Goal: Task Accomplishment & Management: Complete application form

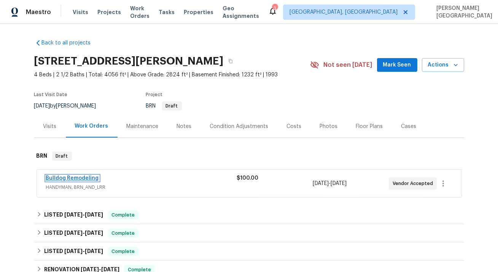
click at [85, 179] on link "Bulldog Remodeling" at bounding box center [72, 178] width 53 height 5
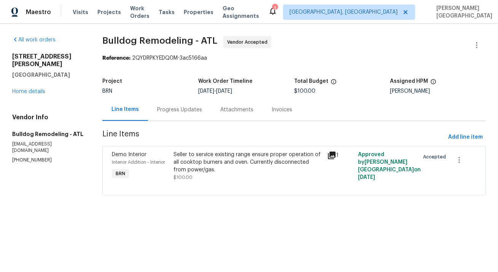
click at [176, 120] on div "Progress Updates" at bounding box center [179, 110] width 63 height 22
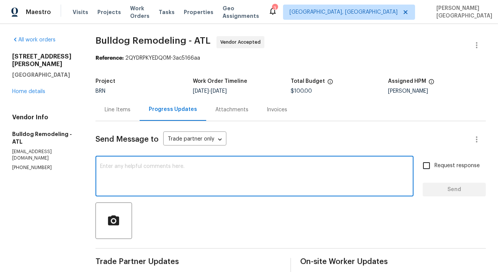
click at [172, 165] on textarea at bounding box center [254, 177] width 309 height 27
paste textarea "Thank you for accepting the WO. Could you please update on the timeline?"
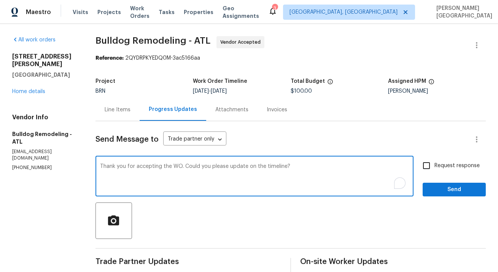
type textarea "Thank you for accepting the WO. Could you please update on the timeline?"
click at [434, 164] on input "Request response" at bounding box center [426, 166] width 16 height 16
checkbox input "true"
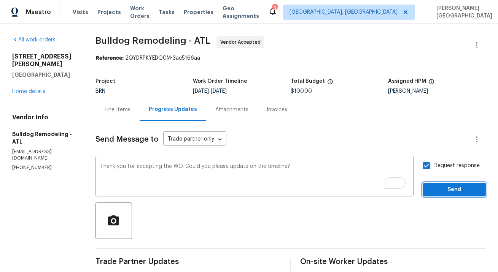
click at [440, 192] on span "Send" at bounding box center [454, 190] width 51 height 10
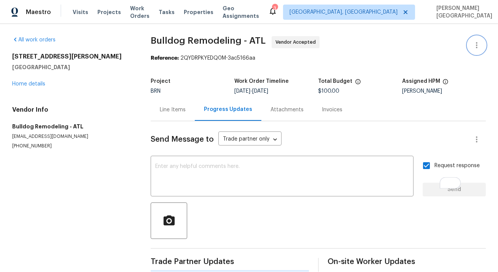
click at [474, 49] on icon "button" at bounding box center [476, 45] width 9 height 9
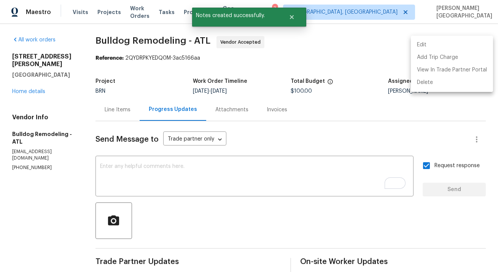
click at [262, 109] on div at bounding box center [249, 136] width 498 height 272
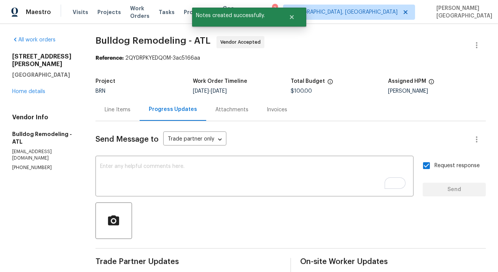
click at [262, 109] on div "Edit Add Trip Charge View In Trade Partner Portal Delete" at bounding box center [249, 136] width 498 height 272
click at [35, 89] on link "Home details" at bounding box center [28, 91] width 33 height 5
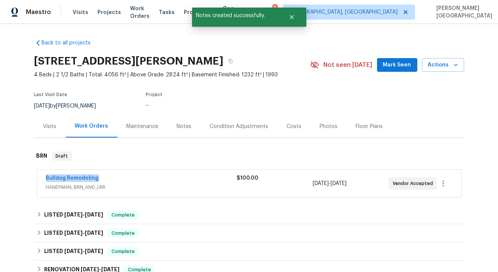
drag, startPoint x: 101, startPoint y: 178, endPoint x: 34, endPoint y: 177, distance: 67.0
click at [34, 177] on div "Bulldog Remodeling HANDYMAN, BRN_AND_LRR $100.00 9/24/2025 - 9/26/2025 Vendor A…" at bounding box center [249, 185] width 430 height 32
copy link "Bulldog Remodeling"
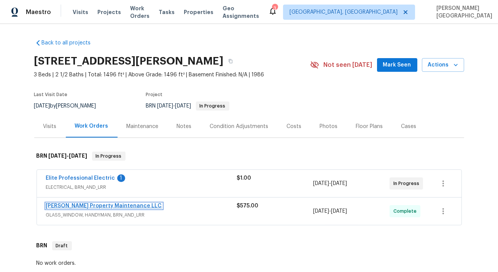
click at [96, 205] on link "Glen Property Maintenance LLC" at bounding box center [104, 206] width 116 height 5
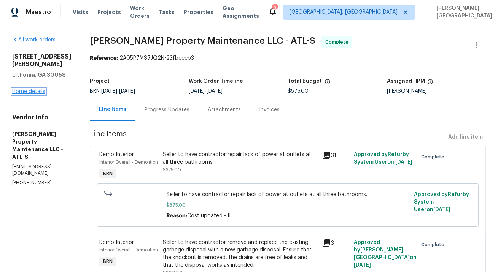
click at [32, 92] on link "Home details" at bounding box center [28, 91] width 33 height 5
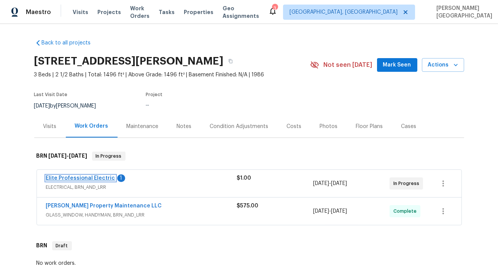
click at [101, 177] on link "Elite Professional Electric" at bounding box center [80, 178] width 69 height 5
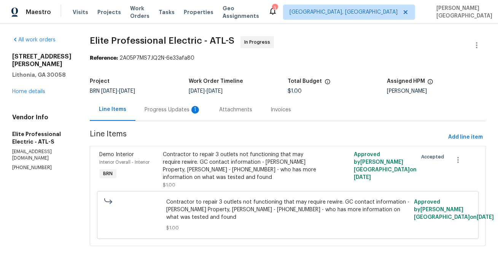
click at [200, 108] on div "Progress Updates 1" at bounding box center [173, 110] width 56 height 8
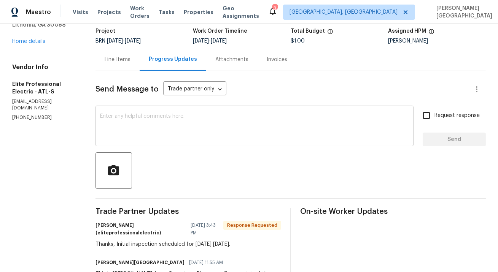
scroll to position [108, 0]
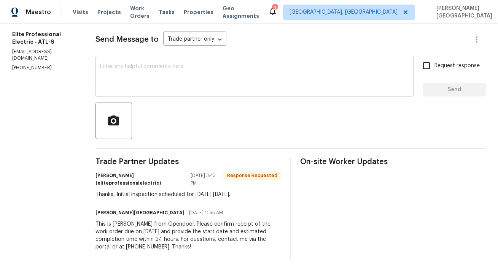
click at [143, 64] on textarea at bounding box center [254, 77] width 309 height 27
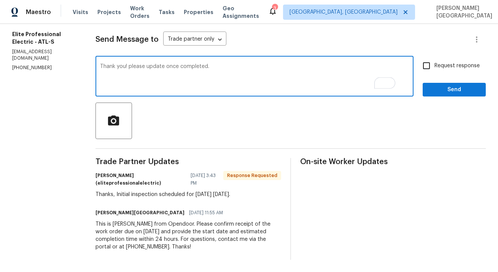
type textarea "Thank you! please update once completed."
click at [433, 60] on input "Request response" at bounding box center [426, 66] width 16 height 16
checkbox input "true"
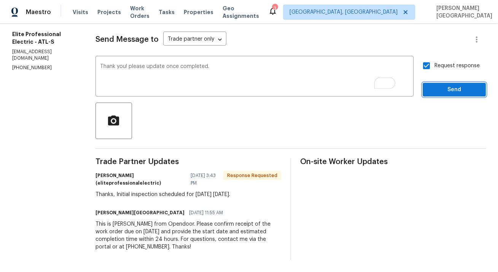
click at [435, 85] on span "Send" at bounding box center [454, 90] width 51 height 10
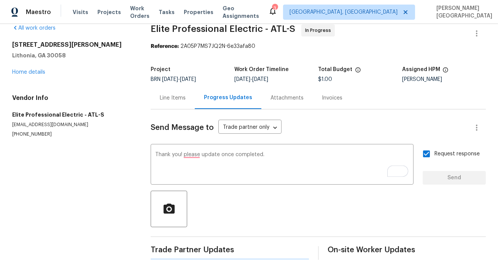
scroll to position [0, 0]
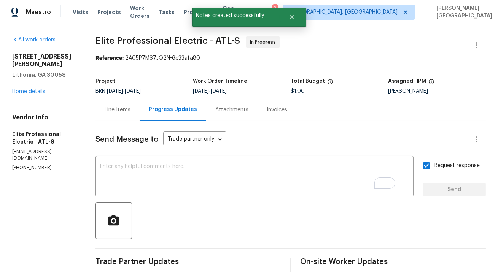
click at [118, 43] on span "Elite Professional Electric - ATL-S" at bounding box center [167, 40] width 145 height 9
click at [145, 43] on span "Elite Professional Electric - ATL-S" at bounding box center [167, 40] width 145 height 9
copy span "Elite Professional"
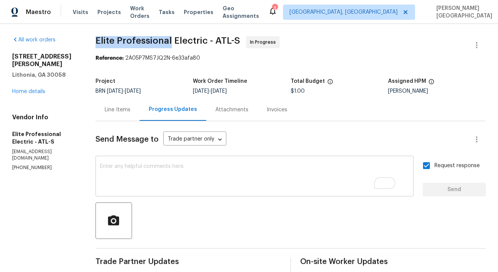
copy span "Elite Professional"
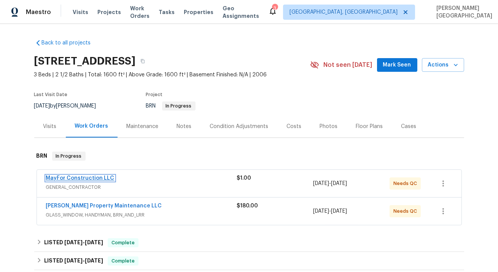
click at [90, 179] on link "MayFor Construction LLC" at bounding box center [80, 178] width 68 height 5
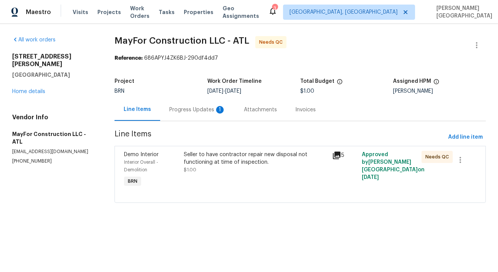
click at [183, 116] on div "Progress Updates 1" at bounding box center [197, 110] width 75 height 22
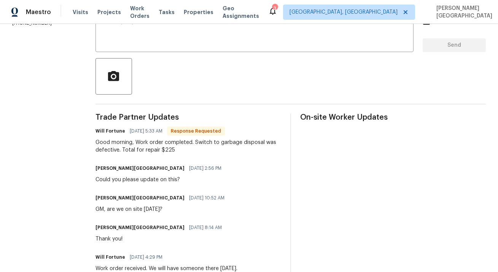
scroll to position [126, 0]
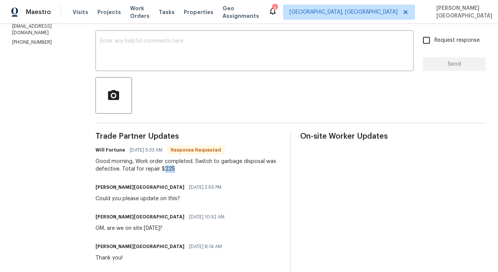
drag, startPoint x: 166, startPoint y: 169, endPoint x: 177, endPoint y: 169, distance: 11.0
click at [177, 169] on div "Good morning, Work order completed. Switch to garbage disposal was defective. T…" at bounding box center [188, 165] width 186 height 15
copy div "225"
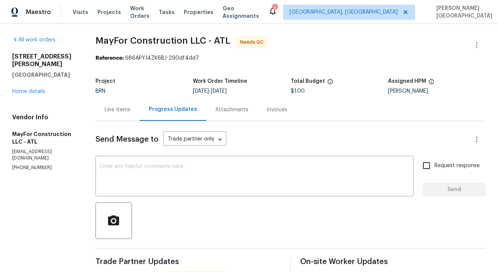
click at [120, 105] on div "Line Items" at bounding box center [117, 110] width 44 height 22
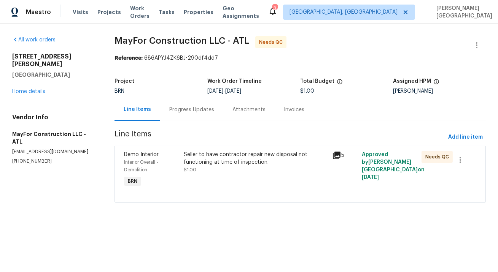
click at [238, 160] on div "Seller to have contractor repair new disposal not functioning at time of inspec…" at bounding box center [256, 158] width 144 height 15
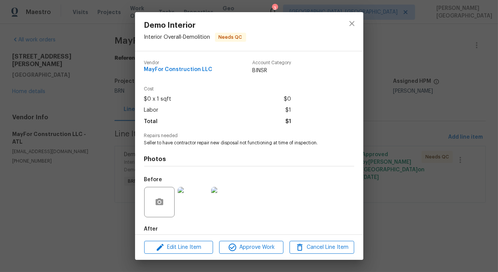
scroll to position [40, 0]
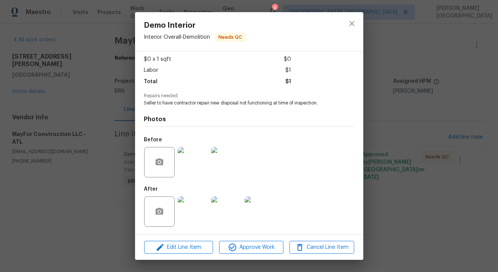
click at [204, 167] on img at bounding box center [193, 162] width 30 height 30
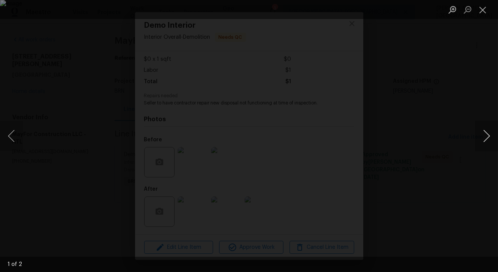
click at [482, 138] on button "Next image" at bounding box center [486, 136] width 23 height 30
click at [458, 100] on div "Lightbox" at bounding box center [249, 136] width 498 height 272
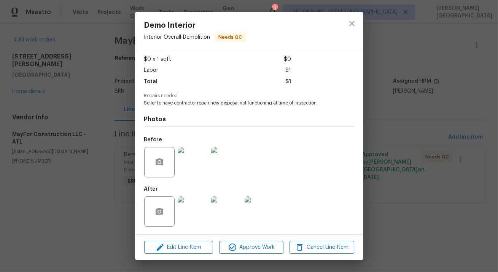
click at [200, 207] on img at bounding box center [193, 212] width 30 height 30
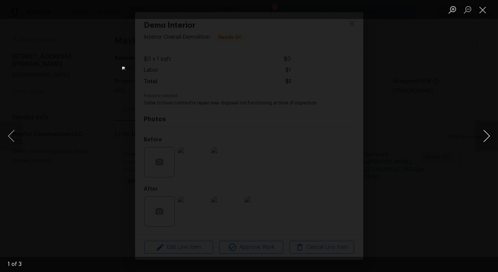
click at [488, 137] on button "Next image" at bounding box center [486, 136] width 23 height 30
click at [489, 138] on button "Next image" at bounding box center [486, 136] width 23 height 30
click at [476, 108] on div "Lightbox" at bounding box center [249, 136] width 498 height 272
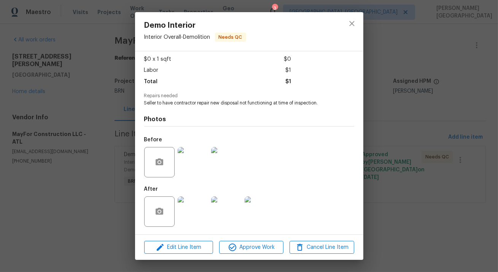
click at [443, 111] on div "Demo Interior Interior Overall - Demolition Needs QC Vendor MayFor Construction…" at bounding box center [249, 136] width 498 height 272
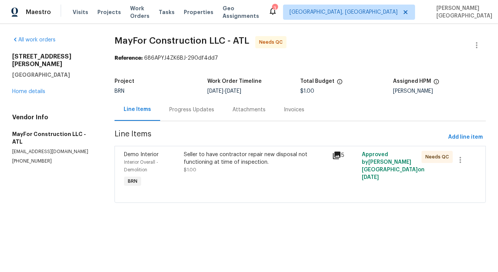
click at [208, 154] on div "Seller to have contractor repair new disposal not functioning at time of inspec…" at bounding box center [256, 158] width 144 height 15
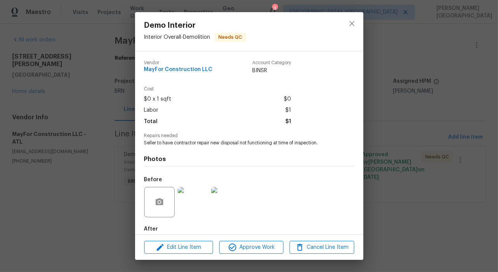
click at [196, 238] on div "Edit Line Item Approve Work Cancel Line Item" at bounding box center [249, 247] width 228 height 25
click at [195, 252] on button "Edit Line Item" at bounding box center [178, 247] width 69 height 13
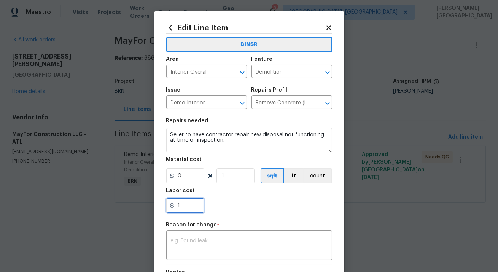
click at [188, 206] on input "1" at bounding box center [185, 205] width 38 height 15
paste input "225"
type input "225"
click at [179, 243] on textarea at bounding box center [249, 247] width 157 height 16
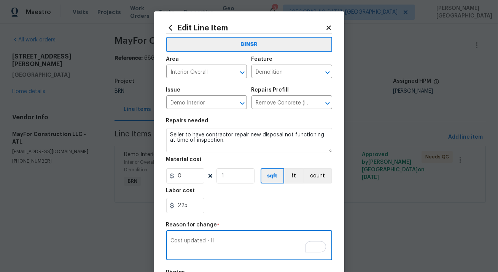
scroll to position [110, 0]
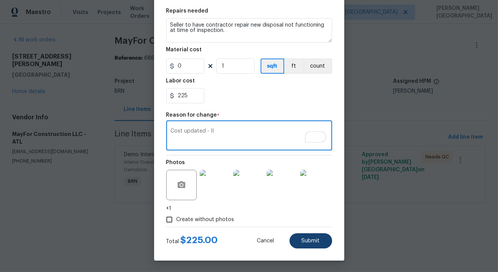
type textarea "Cost updated - II"
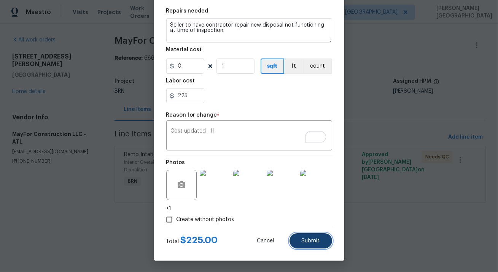
click at [306, 243] on span "Submit" at bounding box center [311, 242] width 18 height 6
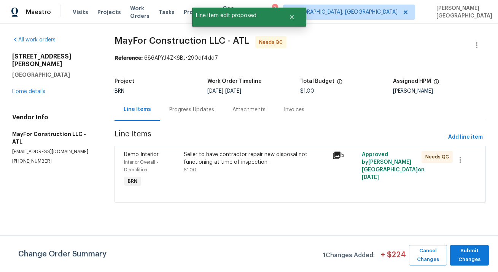
scroll to position [0, 0]
click at [474, 256] on span "Submit Changes" at bounding box center [469, 256] width 31 height 18
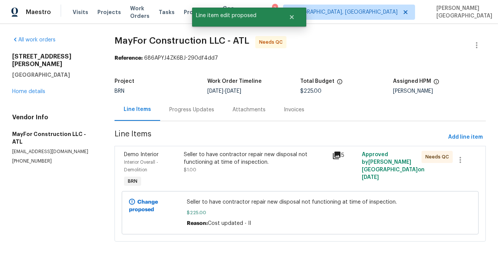
click at [198, 114] on div "Progress Updates" at bounding box center [191, 110] width 45 height 8
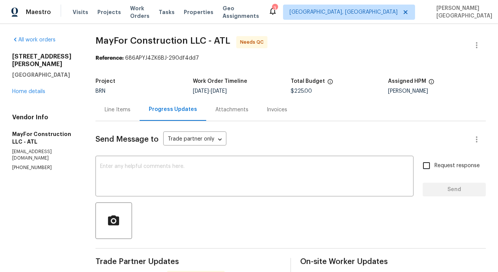
click at [115, 111] on div "Line Items" at bounding box center [118, 110] width 26 height 8
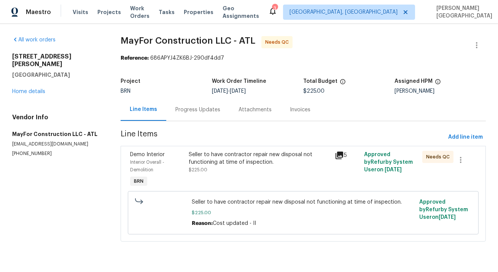
click at [227, 143] on span "Line Items" at bounding box center [283, 137] width 325 height 14
click at [228, 162] on div "Seller to have contractor repair new disposal not functioning at time of inspec…" at bounding box center [260, 158] width 142 height 15
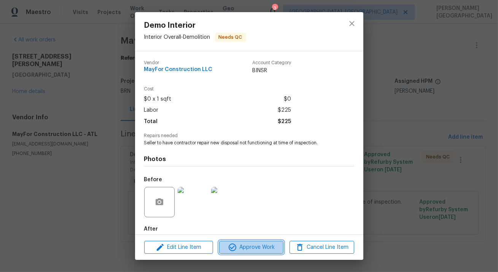
click at [251, 243] on span "Approve Work" at bounding box center [251, 248] width 60 height 10
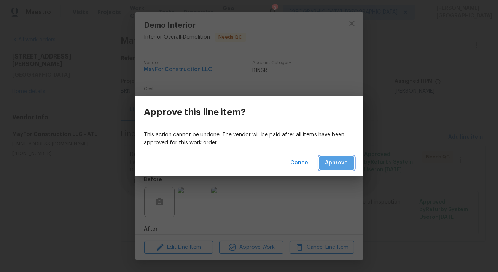
click at [331, 167] on span "Approve" at bounding box center [336, 164] width 23 height 10
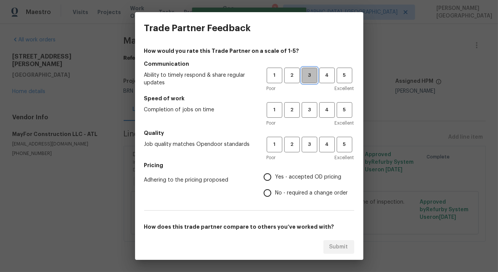
click at [307, 78] on span "3" at bounding box center [309, 75] width 14 height 9
click at [310, 114] on span "3" at bounding box center [309, 110] width 14 height 9
click at [311, 142] on span "3" at bounding box center [309, 144] width 14 height 9
click at [276, 192] on span "No - required a change order" at bounding box center [311, 193] width 73 height 8
click at [275, 192] on input "No - required a change order" at bounding box center [267, 193] width 16 height 16
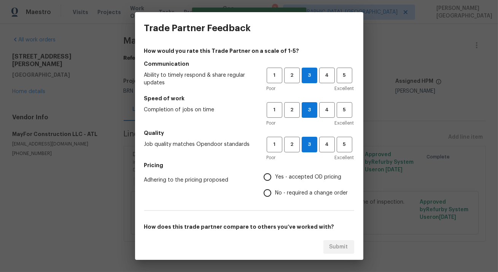
radio input "true"
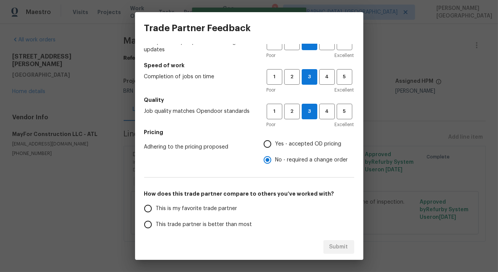
scroll to position [43, 0]
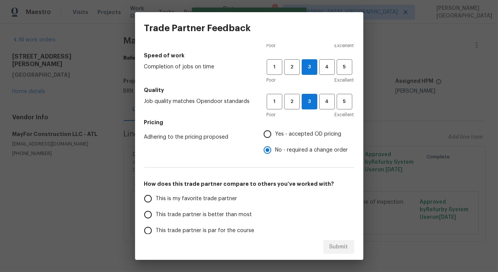
click at [191, 209] on label "This trade partner is better than most" at bounding box center [200, 215] width 120 height 16
click at [156, 209] on input "This trade partner is better than most" at bounding box center [148, 215] width 16 height 16
click at [336, 247] on span "Submit" at bounding box center [338, 248] width 19 height 10
radio input "true"
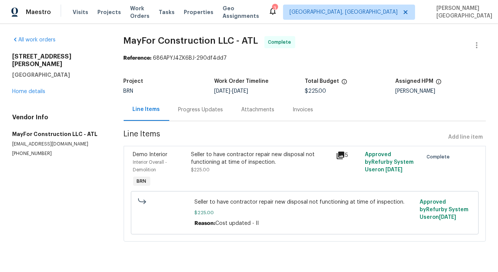
click at [191, 106] on div "Progress Updates" at bounding box center [200, 110] width 45 height 8
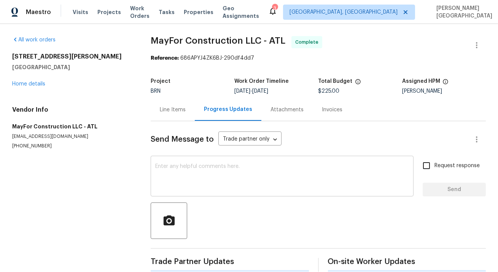
click at [175, 172] on textarea at bounding box center [282, 177] width 254 height 27
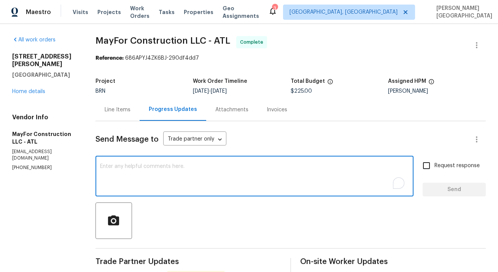
paste textarea "WO is approved, Please upload the detailed paid invoice under invoice section. …"
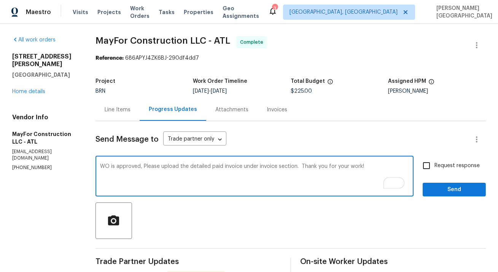
type textarea "WO is approved, Please upload the detailed paid invoice under invoice section. …"
click at [438, 175] on div "Request response Send" at bounding box center [454, 177] width 63 height 39
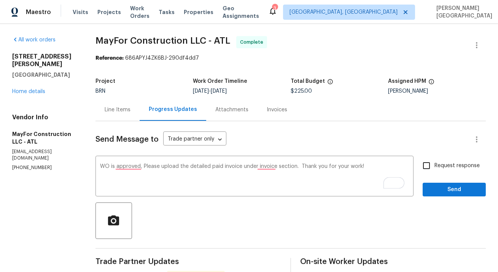
click at [427, 167] on input "Request response" at bounding box center [426, 166] width 16 height 16
checkbox input "true"
click at [437, 191] on span "Send" at bounding box center [454, 190] width 51 height 10
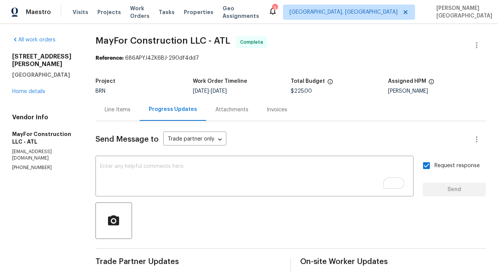
click at [112, 43] on span "MayFor Construction LLC - ATL" at bounding box center [162, 40] width 135 height 9
click at [164, 42] on span "MayFor Construction LLC - ATL" at bounding box center [162, 40] width 135 height 9
copy span "MayFor Construction"
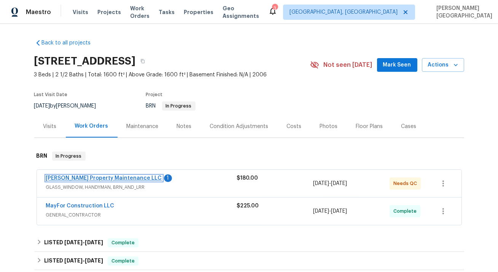
click at [100, 178] on link "[PERSON_NAME] Property Maintenance LLC" at bounding box center [104, 178] width 116 height 5
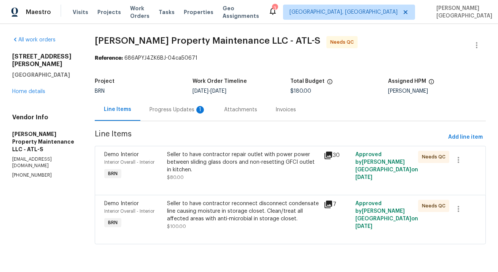
click at [212, 116] on div "Progress Updates 1" at bounding box center [177, 110] width 75 height 22
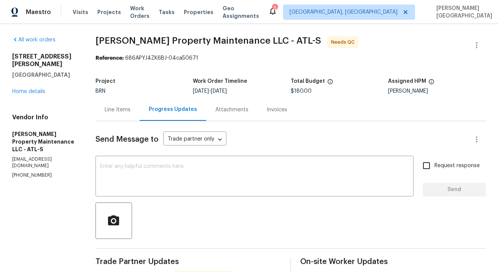
click at [112, 115] on div "Line Items" at bounding box center [117, 110] width 44 height 22
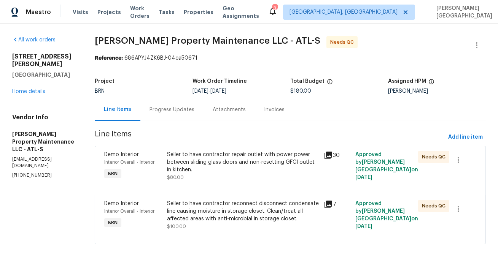
click at [217, 223] on div "Seller to have contractor reconnect disconnect condensate line causing moisture…" at bounding box center [243, 211] width 153 height 23
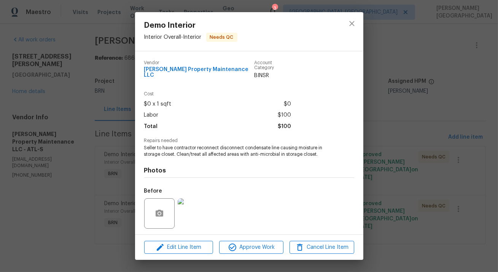
click at [197, 199] on img at bounding box center [193, 214] width 30 height 30
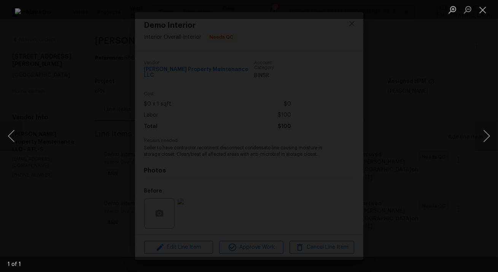
click at [473, 119] on div "Lightbox" at bounding box center [249, 136] width 498 height 272
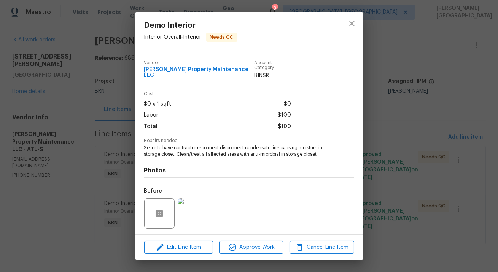
scroll to position [46, 0]
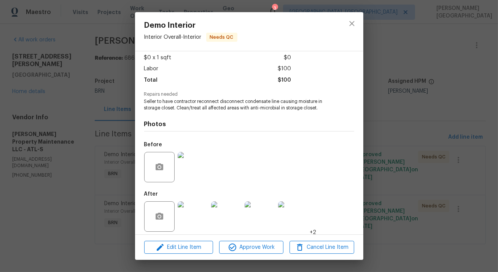
click at [200, 211] on img at bounding box center [193, 217] width 30 height 30
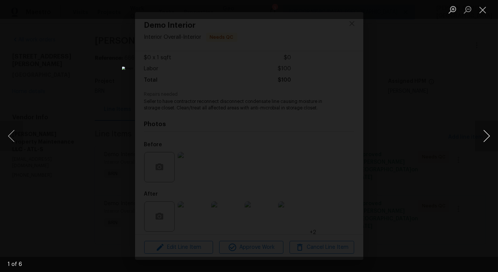
click at [484, 137] on button "Next image" at bounding box center [486, 136] width 23 height 30
click at [485, 138] on button "Next image" at bounding box center [486, 136] width 23 height 30
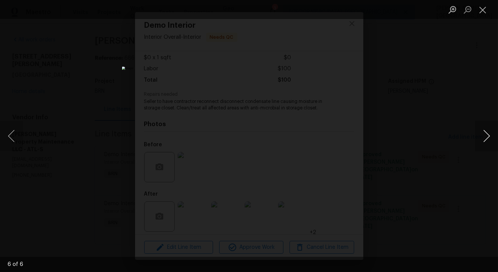
click at [487, 139] on button "Next image" at bounding box center [486, 136] width 23 height 30
click at [467, 100] on div "Lightbox" at bounding box center [249, 136] width 498 height 272
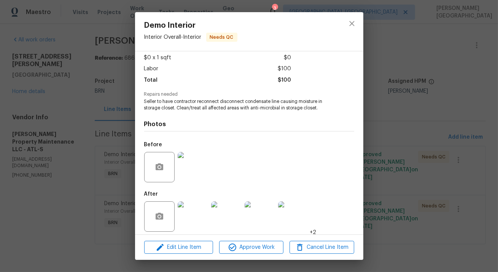
click at [467, 100] on div "Demo Interior Interior Overall - Interior Needs QC Vendor Glen Property Mainten…" at bounding box center [249, 136] width 498 height 272
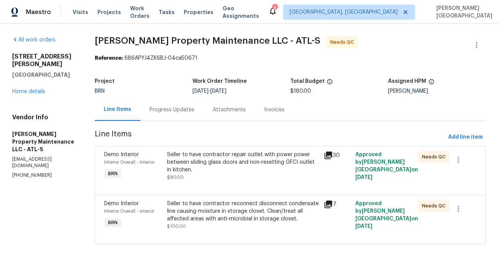
click at [169, 177] on div "Seller to have contractor repair outlet with power power between sliding glass …" at bounding box center [243, 166] width 157 height 35
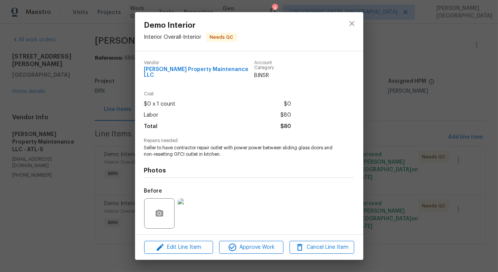
click at [477, 67] on div "Demo Interior Interior Overall - Interior Needs QC Vendor Glen Property Mainten…" at bounding box center [249, 136] width 498 height 272
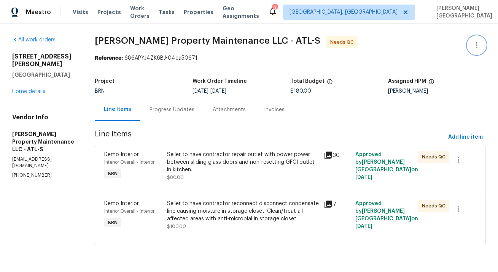
click at [483, 45] on button "button" at bounding box center [477, 45] width 18 height 18
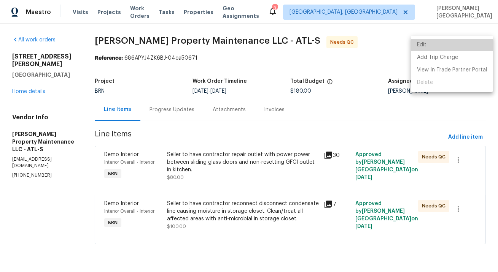
click at [452, 45] on li "Edit" at bounding box center [452, 45] width 82 height 13
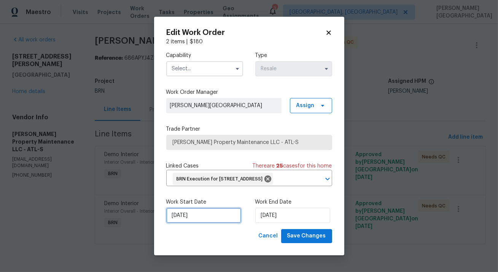
click at [211, 223] on input "9/22/2025" at bounding box center [203, 215] width 75 height 15
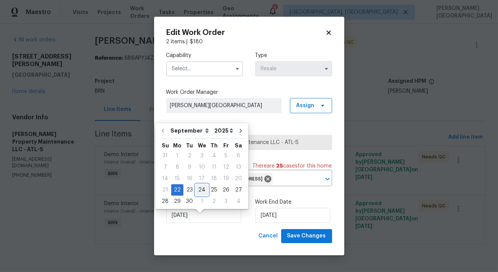
click at [204, 191] on div "24" at bounding box center [202, 190] width 13 height 11
type input "9/24/2025"
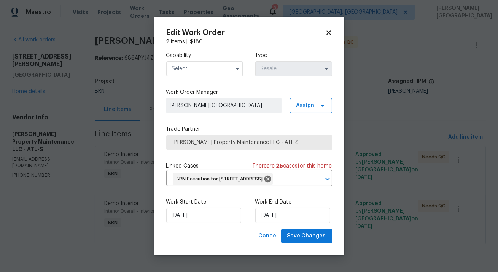
click at [201, 66] on input "text" at bounding box center [204, 68] width 77 height 15
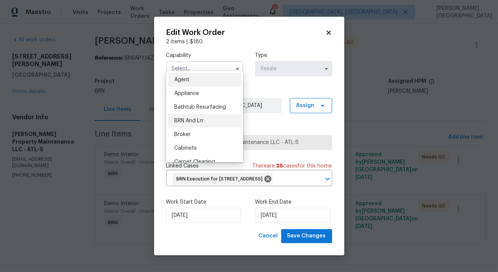
click at [205, 122] on div "BRN And Lrr" at bounding box center [204, 121] width 73 height 14
type input "BRN And Lrr"
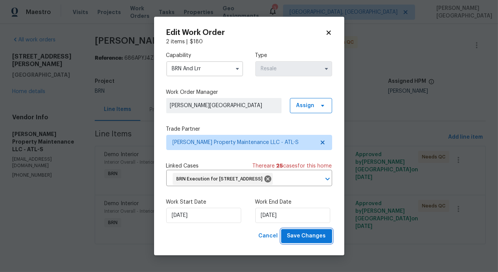
click at [300, 238] on button "Save Changes" at bounding box center [306, 236] width 51 height 14
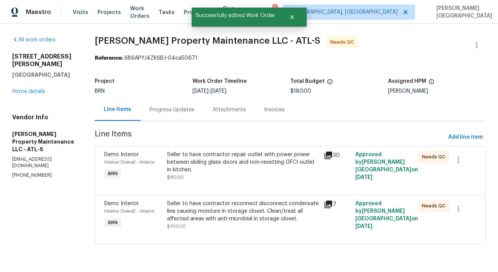
click at [218, 207] on div "Seller to have contractor reconnect disconnect condensate line causing moisture…" at bounding box center [243, 211] width 153 height 23
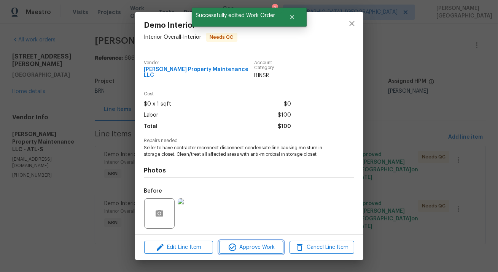
click at [255, 251] on span "Approve Work" at bounding box center [251, 248] width 60 height 10
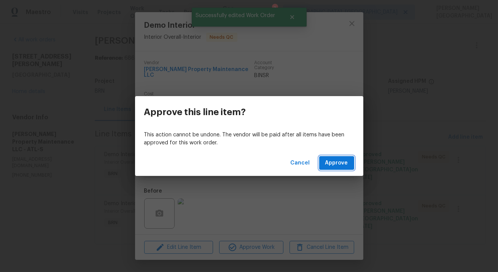
click at [336, 166] on span "Approve" at bounding box center [336, 164] width 23 height 10
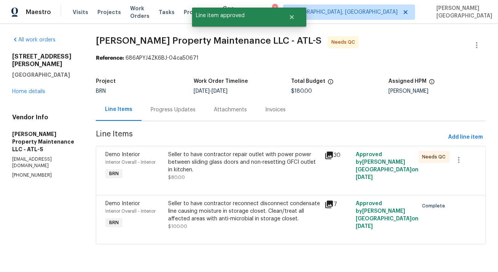
click at [232, 167] on div "Seller to have contractor repair outlet with power power between sliding glass …" at bounding box center [244, 162] width 152 height 23
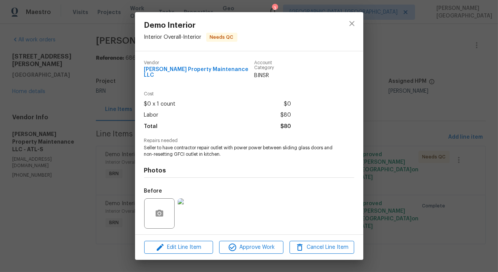
click at [390, 163] on div "Demo Interior Interior Overall - Interior Needs QC Vendor Glen Property Mainten…" at bounding box center [249, 136] width 498 height 272
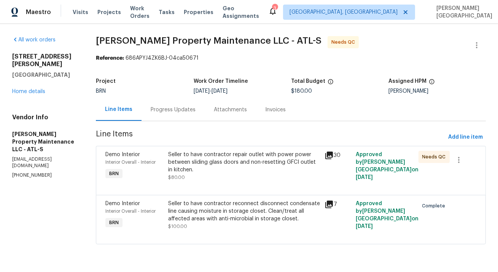
click at [171, 111] on div "Progress Updates" at bounding box center [173, 110] width 45 height 8
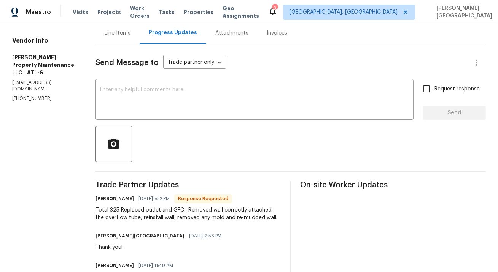
scroll to position [85, 0]
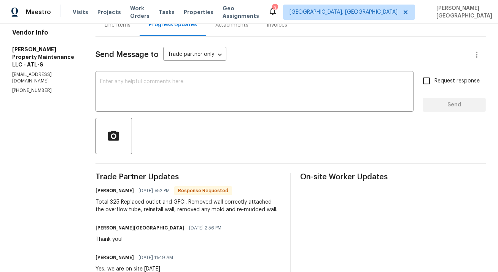
click at [120, 207] on div "Total 325 Replaced outlet and GFCI. Removed wall correctly attached the overflo…" at bounding box center [188, 206] width 186 height 15
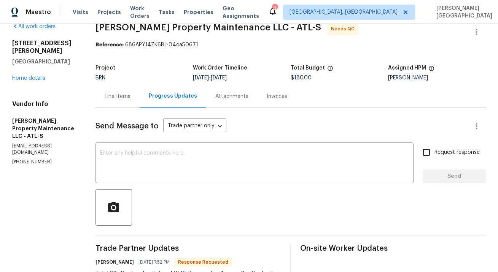
scroll to position [0, 0]
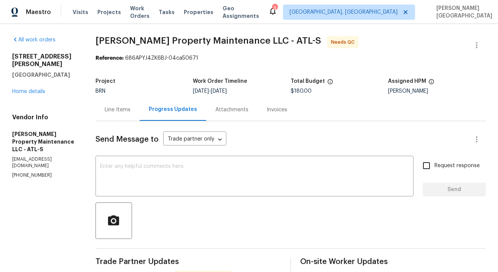
click at [119, 108] on div "Line Items" at bounding box center [118, 110] width 26 height 8
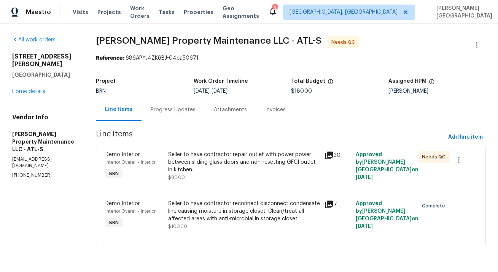
click at [215, 173] on div "Seller to have contractor repair outlet with power power between sliding glass …" at bounding box center [244, 166] width 152 height 30
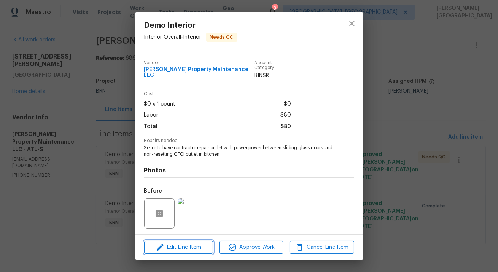
click at [192, 247] on span "Edit Line Item" at bounding box center [178, 248] width 64 height 10
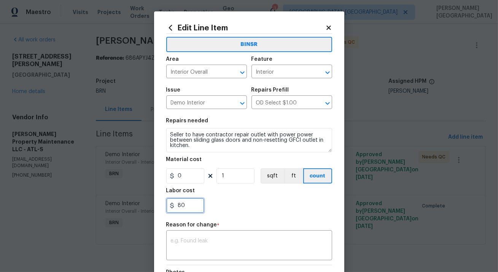
click at [186, 211] on input "80" at bounding box center [185, 205] width 38 height 15
type input "225"
click at [188, 240] on textarea at bounding box center [249, 247] width 157 height 16
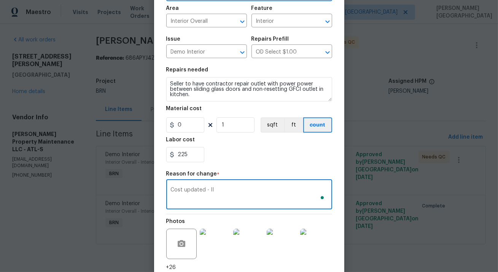
scroll to position [110, 0]
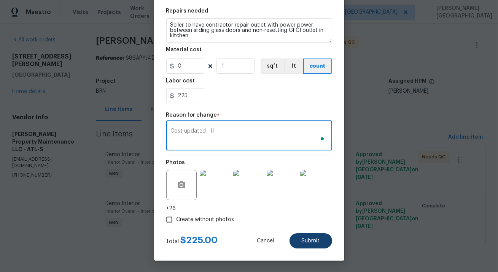
type textarea "Cost updated - II"
click at [301, 248] on button "Submit" at bounding box center [311, 241] width 43 height 15
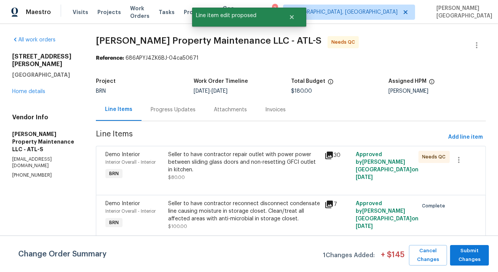
scroll to position [0, 0]
click at [471, 254] on span "Submit Changes" at bounding box center [469, 256] width 31 height 18
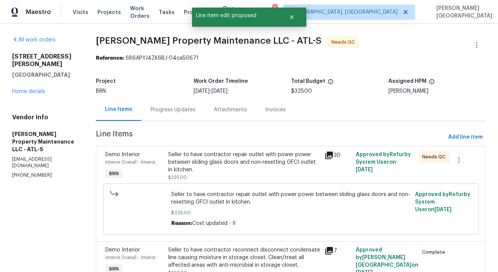
scroll to position [2, 0]
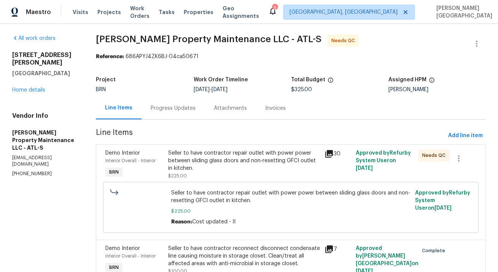
click at [178, 121] on section "Glen Property Maintenance LLC - ATL-S Needs QC Reference: 686APYJ4ZK6BJ-04ca506…" at bounding box center [291, 167] width 390 height 264
click at [169, 109] on div "Progress Updates" at bounding box center [173, 109] width 45 height 8
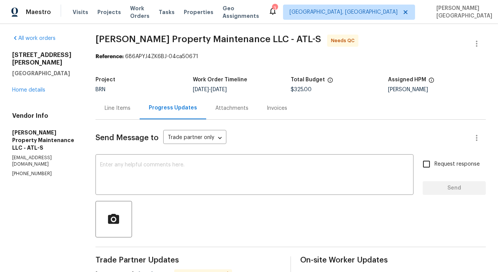
scroll to position [54, 0]
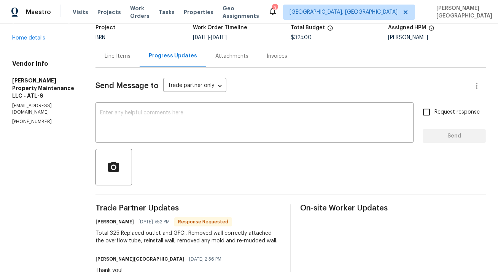
click at [114, 55] on div "Line Items" at bounding box center [118, 57] width 26 height 8
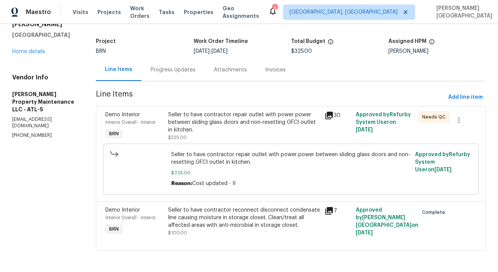
click at [207, 130] on div "Seller to have contractor repair outlet with power power between sliding glass …" at bounding box center [244, 122] width 152 height 23
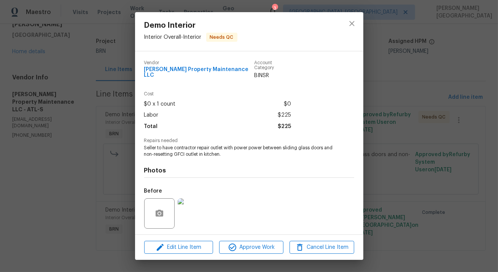
scroll to position [46, 0]
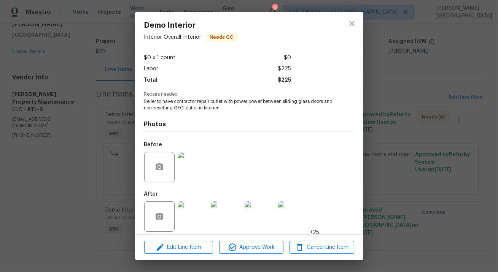
click at [186, 162] on img at bounding box center [193, 167] width 30 height 30
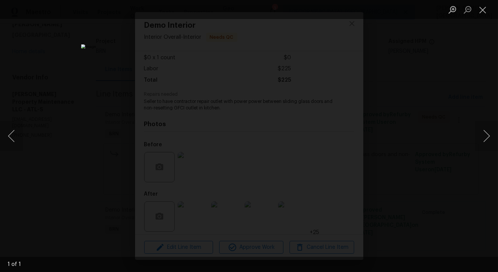
click at [471, 96] on div "Lightbox" at bounding box center [249, 136] width 498 height 272
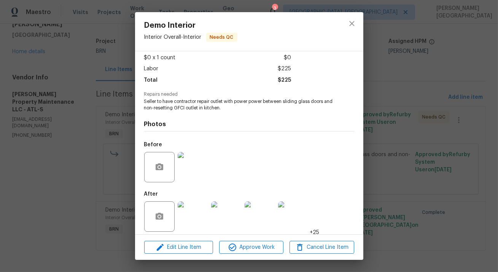
click at [201, 217] on img at bounding box center [193, 217] width 30 height 30
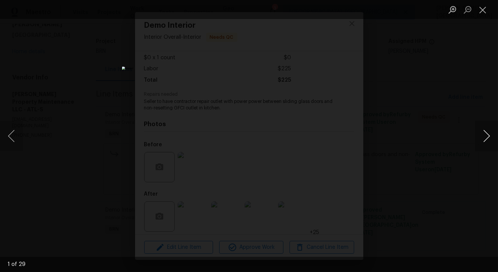
click at [490, 138] on button "Next image" at bounding box center [486, 136] width 23 height 30
click at [491, 138] on button "Next image" at bounding box center [486, 136] width 23 height 30
click at [491, 139] on button "Next image" at bounding box center [486, 136] width 23 height 30
click at [492, 139] on button "Next image" at bounding box center [486, 136] width 23 height 30
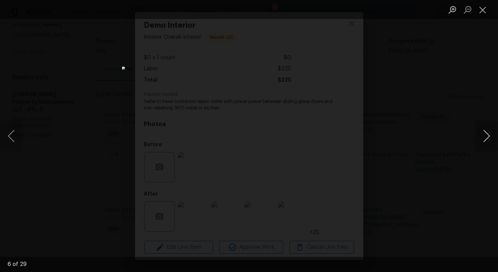
click at [492, 139] on button "Next image" at bounding box center [486, 136] width 23 height 30
click at [491, 139] on button "Next image" at bounding box center [486, 136] width 23 height 30
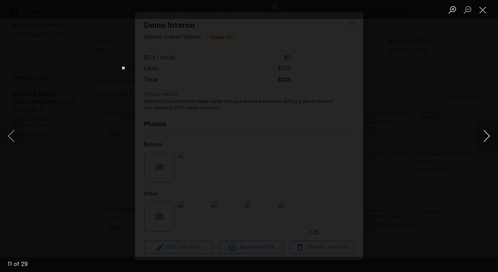
click at [491, 139] on button "Next image" at bounding box center [486, 136] width 23 height 30
click at [492, 140] on button "Next image" at bounding box center [486, 136] width 23 height 30
click at [493, 140] on button "Next image" at bounding box center [486, 136] width 23 height 30
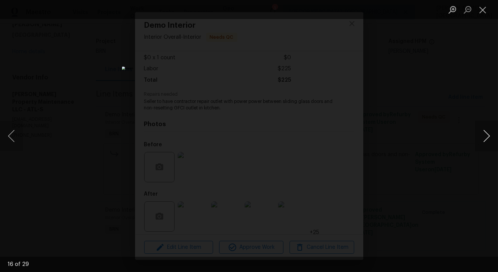
click at [493, 140] on button "Next image" at bounding box center [486, 136] width 23 height 30
click at [493, 142] on button "Next image" at bounding box center [486, 136] width 23 height 30
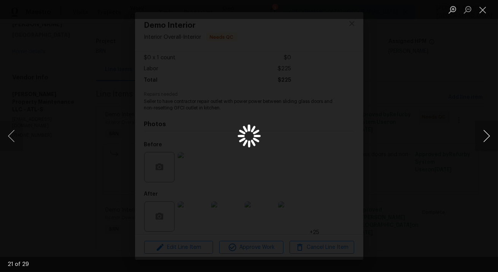
click at [493, 142] on button "Next image" at bounding box center [486, 136] width 23 height 30
click at [442, 105] on div "Lightbox" at bounding box center [249, 136] width 498 height 272
click at [374, 180] on div "Lightbox" at bounding box center [249, 136] width 498 height 272
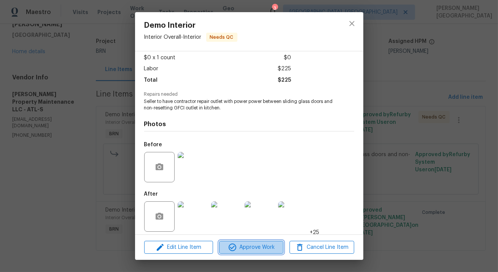
click at [243, 244] on span "Approve Work" at bounding box center [251, 248] width 60 height 10
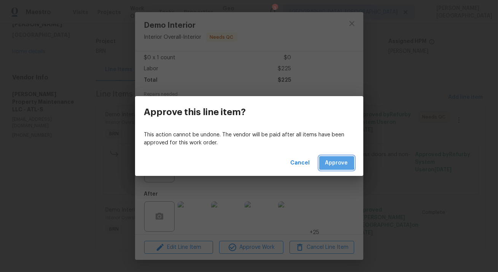
click at [334, 160] on span "Approve" at bounding box center [336, 164] width 23 height 10
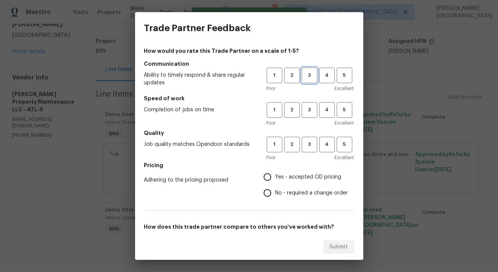
click at [313, 75] on span "3" at bounding box center [309, 75] width 14 height 9
click at [313, 117] on button "3" at bounding box center [310, 110] width 16 height 16
click at [310, 141] on span "3" at bounding box center [309, 144] width 14 height 9
click at [267, 194] on input "No - required a change order" at bounding box center [267, 193] width 16 height 16
radio input "true"
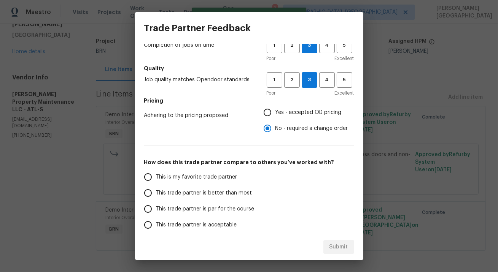
scroll to position [80, 0]
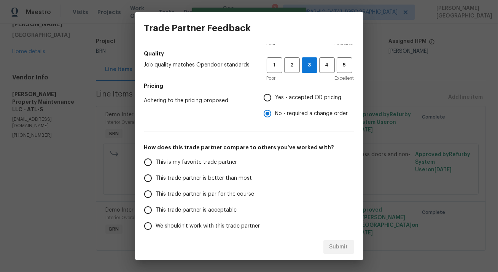
click at [216, 179] on span "This trade partner is better than most" at bounding box center [204, 179] width 96 height 8
click at [156, 179] on input "This trade partner is better than most" at bounding box center [148, 178] width 16 height 16
click at [333, 247] on span "Submit" at bounding box center [338, 248] width 19 height 10
radio input "true"
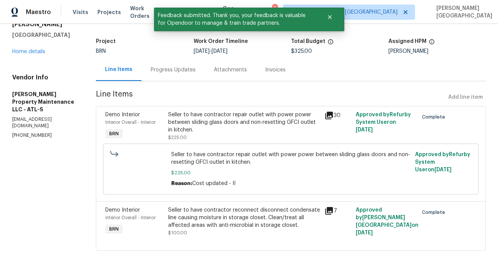
click at [180, 72] on div "Progress Updates" at bounding box center [173, 70] width 45 height 8
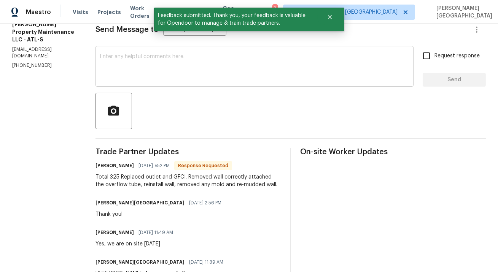
scroll to position [60, 0]
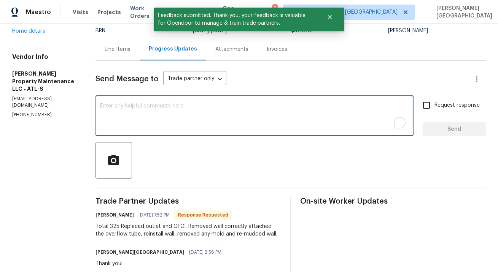
click at [123, 122] on textarea "To enrich screen reader interactions, please activate Accessibility in Grammarl…" at bounding box center [254, 116] width 309 height 27
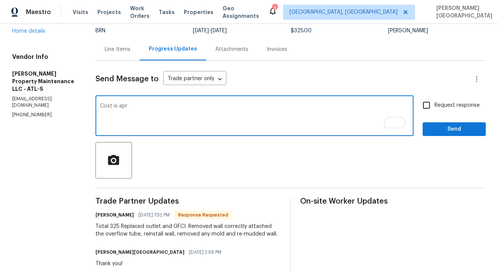
paste textarea "MayFor Construction completed the WO."
type textarea "MayFor Construction completed the WO."
paste textarea "WO is approved, Please upload the detailed paid invoice under invoice section. …"
type textarea "WO is approved, Please upload the detailed paid invoice under invoice section. …"
click at [437, 114] on div "Request response Send" at bounding box center [454, 116] width 63 height 39
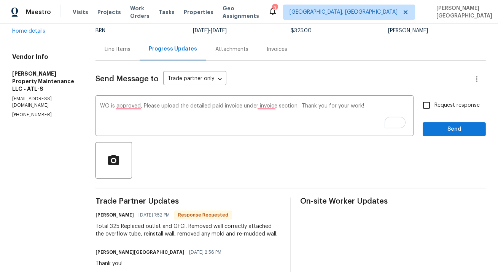
click at [431, 106] on input "Request response" at bounding box center [426, 105] width 16 height 16
checkbox input "true"
click at [431, 125] on span "Send" at bounding box center [454, 130] width 51 height 10
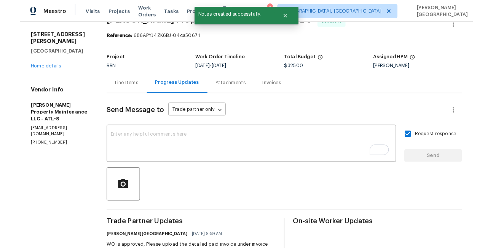
scroll to position [1, 0]
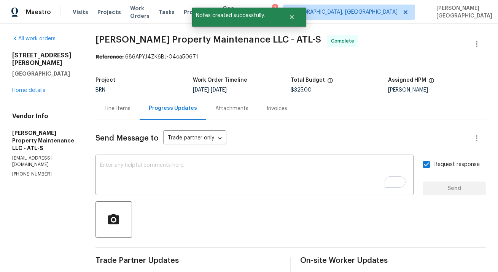
click at [134, 38] on span "Glen Property Maintenance LLC - ATL-S" at bounding box center [208, 39] width 226 height 9
copy span "Glen Property"
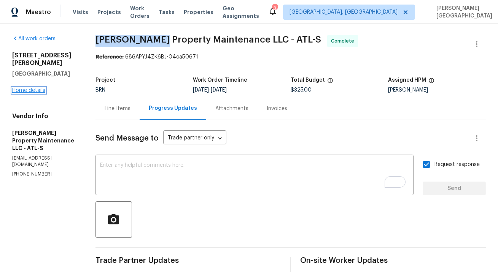
click at [32, 88] on link "Home details" at bounding box center [28, 90] width 33 height 5
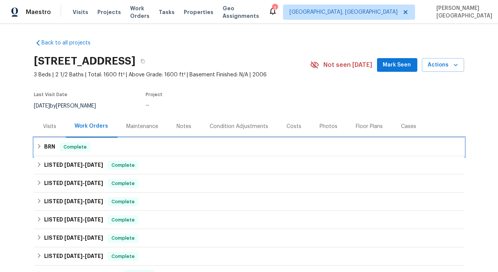
click at [65, 145] on span "Complete" at bounding box center [74, 147] width 29 height 8
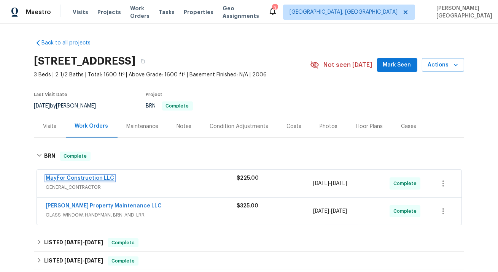
click at [103, 178] on link "MayFor Construction LLC" at bounding box center [80, 178] width 68 height 5
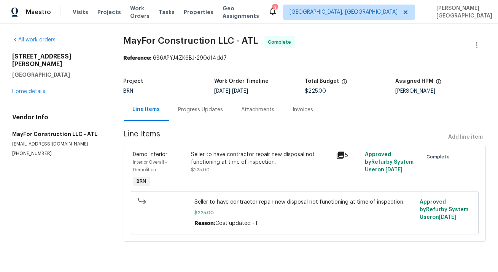
click at [285, 115] on div "Invoices" at bounding box center [303, 110] width 39 height 22
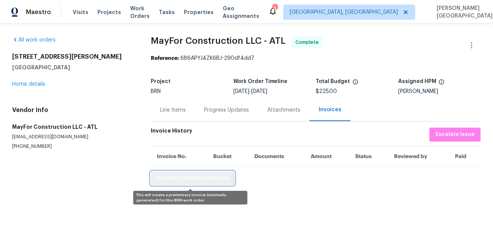
click at [187, 183] on button "Create Preliminary Invoice" at bounding box center [193, 178] width 84 height 14
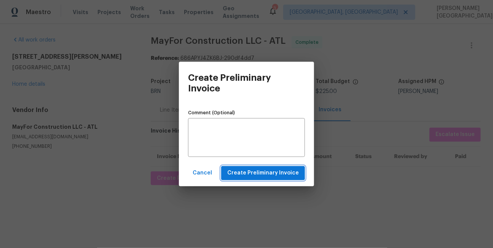
click at [240, 173] on span "Create Preliminary Invoice" at bounding box center [263, 173] width 72 height 10
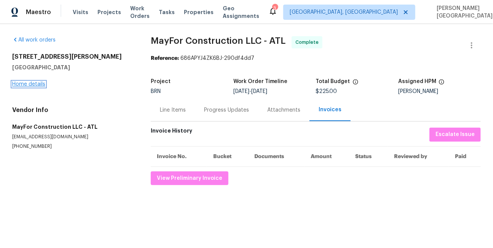
click at [33, 81] on link "Home details" at bounding box center [28, 83] width 33 height 5
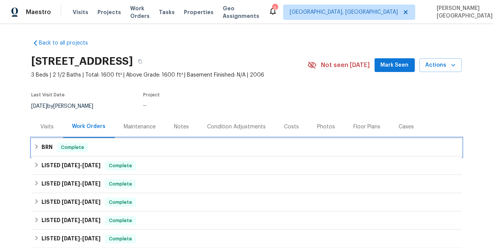
click at [33, 150] on div "BRN Complete" at bounding box center [247, 147] width 430 height 18
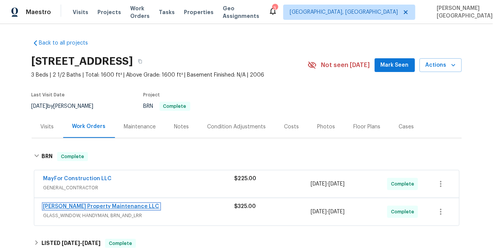
click at [65, 207] on link "Glen Property Maintenance LLC" at bounding box center [101, 206] width 116 height 5
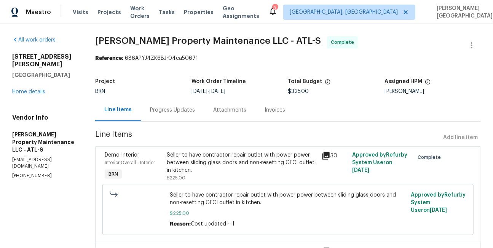
click at [278, 118] on div "Invoices" at bounding box center [274, 110] width 39 height 22
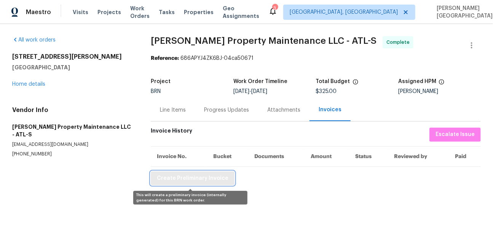
click at [177, 182] on span "Create Preliminary Invoice" at bounding box center [193, 178] width 72 height 10
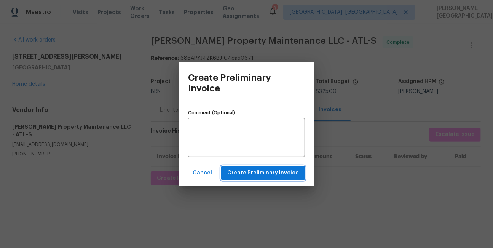
click at [264, 168] on button "Create Preliminary Invoice" at bounding box center [263, 173] width 84 height 14
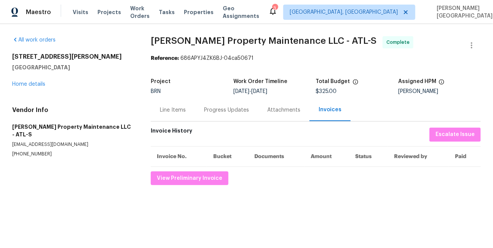
click at [158, 41] on span "Glen Property Maintenance LLC - ATL-S" at bounding box center [264, 40] width 226 height 9
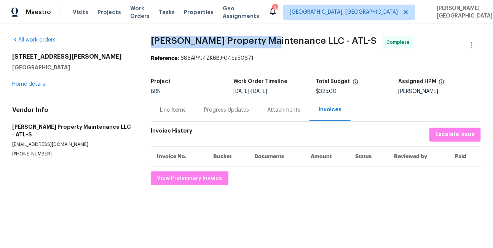
click at [262, 41] on span "Glen Property Maintenance LLC - ATL-S" at bounding box center [264, 40] width 226 height 9
copy span "Glen Property Maintenance"
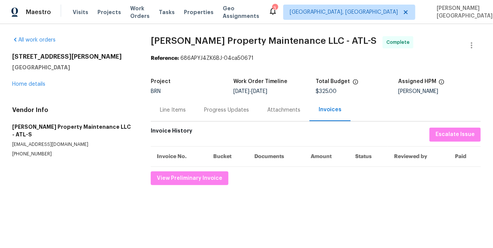
click at [165, 105] on div "Line Items" at bounding box center [173, 110] width 44 height 22
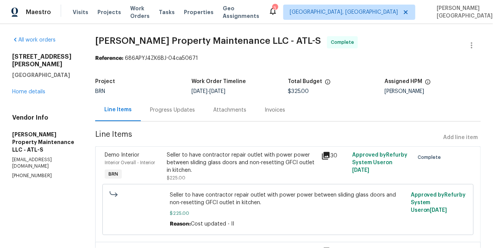
scroll to position [65, 0]
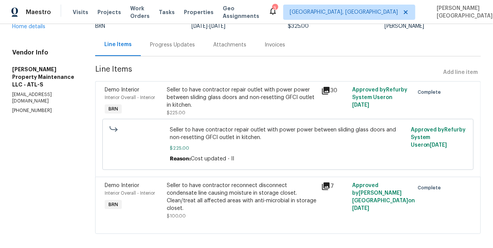
click at [189, 81] on div "Demo Interior Interior Overall - Interior BRN Seller to have contractor repair …" at bounding box center [287, 128] width 385 height 95
click at [196, 105] on div "Seller to have contractor repair outlet with power power between sliding glass …" at bounding box center [242, 97] width 150 height 23
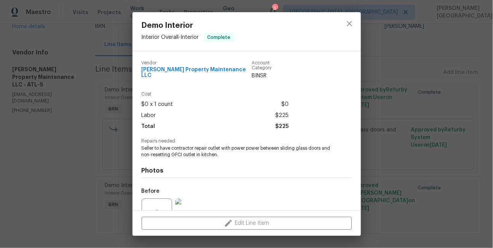
click at [172, 149] on span "Seller to have contractor repair outlet with power power between sliding glass …" at bounding box center [236, 151] width 189 height 13
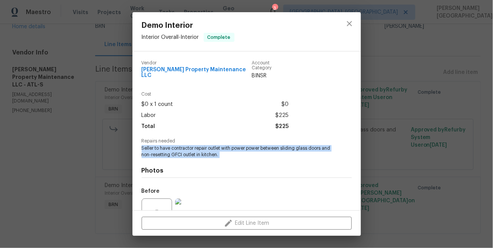
click at [172, 149] on span "Seller to have contractor repair outlet with power power between sliding glass …" at bounding box center [236, 151] width 189 height 13
copy span "Seller to have contractor repair outlet with power power between sliding glass …"
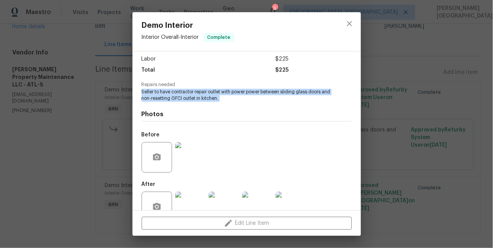
scroll to position [72, 0]
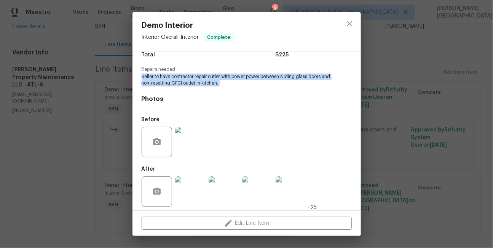
click at [192, 131] on img at bounding box center [190, 142] width 30 height 30
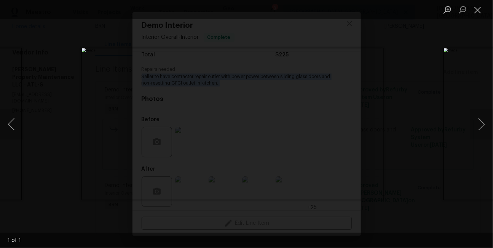
click at [420, 53] on div "Lightbox" at bounding box center [246, 124] width 493 height 248
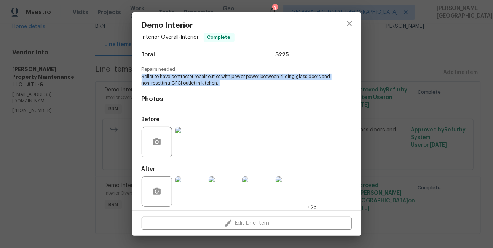
click at [224, 184] on img at bounding box center [223, 191] width 30 height 30
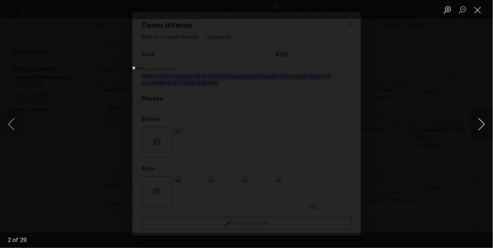
click at [477, 128] on button "Next image" at bounding box center [481, 124] width 23 height 30
click at [9, 126] on button "Previous image" at bounding box center [11, 124] width 23 height 30
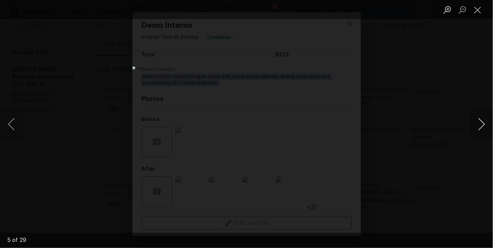
click at [476, 123] on button "Next image" at bounding box center [481, 124] width 23 height 30
click at [476, 127] on button "Next image" at bounding box center [481, 124] width 23 height 30
click at [476, 128] on button "Next image" at bounding box center [481, 124] width 23 height 30
click at [478, 129] on button "Next image" at bounding box center [481, 124] width 23 height 30
click at [7, 128] on button "Previous image" at bounding box center [11, 124] width 23 height 30
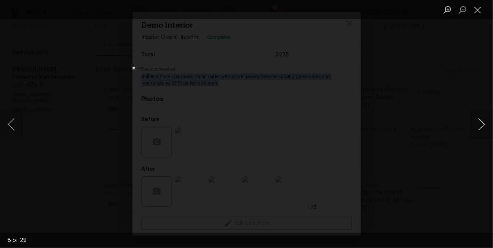
click at [481, 123] on button "Next image" at bounding box center [481, 124] width 23 height 30
click at [482, 124] on button "Next image" at bounding box center [481, 124] width 23 height 30
click at [478, 123] on button "Next image" at bounding box center [481, 124] width 23 height 30
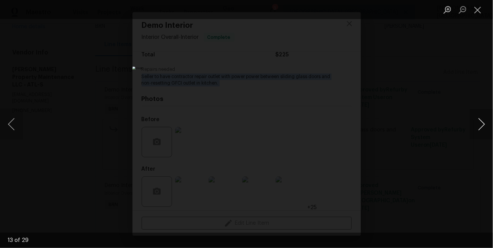
click at [478, 123] on button "Next image" at bounding box center [481, 124] width 23 height 30
click at [481, 129] on button "Next image" at bounding box center [481, 124] width 23 height 30
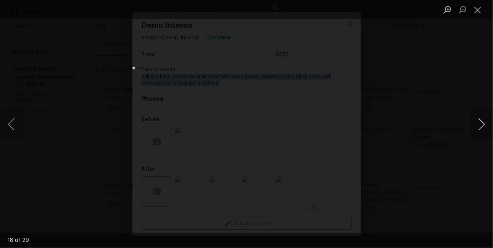
click at [483, 124] on button "Next image" at bounding box center [481, 124] width 23 height 30
click at [484, 116] on button "Next image" at bounding box center [481, 124] width 23 height 30
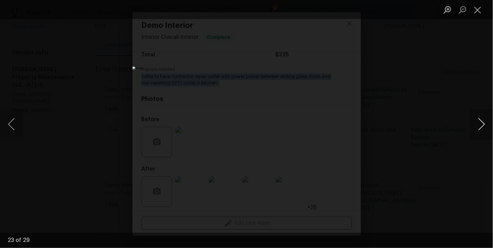
click at [484, 116] on button "Next image" at bounding box center [481, 124] width 23 height 30
click at [485, 116] on button "Next image" at bounding box center [481, 124] width 23 height 30
click at [482, 127] on button "Next image" at bounding box center [481, 124] width 23 height 30
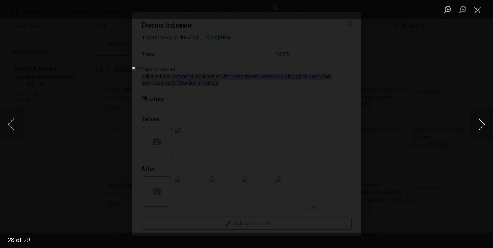
click at [475, 126] on button "Next image" at bounding box center [481, 124] width 23 height 30
click at [456, 100] on div "Lightbox" at bounding box center [246, 124] width 493 height 248
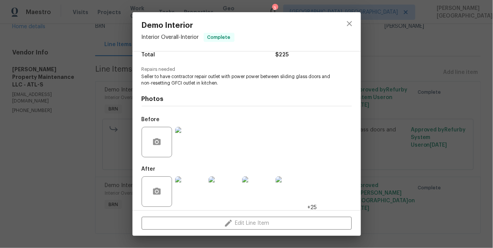
click at [451, 106] on div "Demo Interior Interior Overall - Interior Complete Vendor Glen Property Mainten…" at bounding box center [246, 124] width 493 height 248
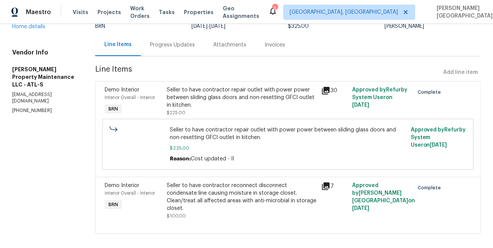
click at [202, 199] on div "Seller to have contractor reconnect disconnect condensate line causing moisture…" at bounding box center [242, 196] width 150 height 30
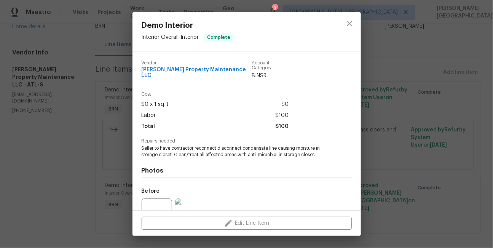
click at [180, 150] on span "Seller to have contractor reconnect disconnect condensate line causing moisture…" at bounding box center [236, 151] width 189 height 13
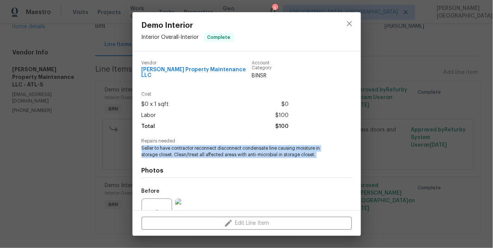
click at [180, 150] on span "Seller to have contractor reconnect disconnect condensate line causing moisture…" at bounding box center [236, 151] width 189 height 13
copy span "Seller to have contractor reconnect disconnect condensate line causing moisture…"
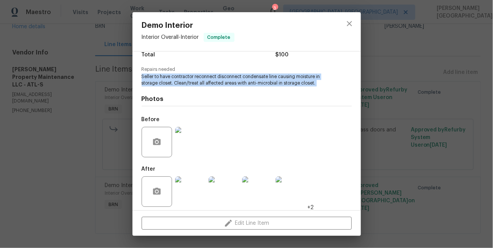
click at [193, 139] on img at bounding box center [190, 142] width 30 height 30
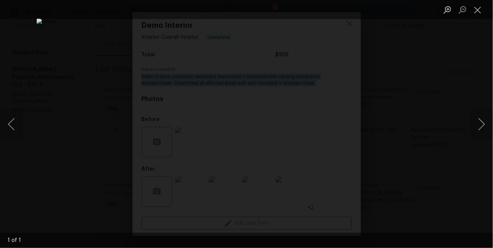
click at [466, 107] on div "Lightbox" at bounding box center [246, 124] width 493 height 248
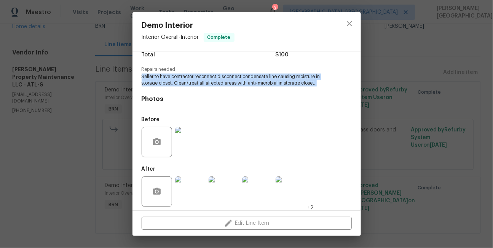
click at [224, 192] on img at bounding box center [223, 191] width 30 height 30
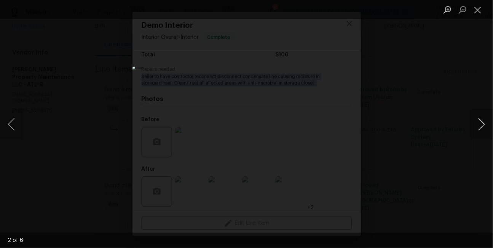
click at [481, 118] on button "Next image" at bounding box center [481, 124] width 23 height 30
click at [391, 114] on div "Lightbox" at bounding box center [246, 124] width 493 height 248
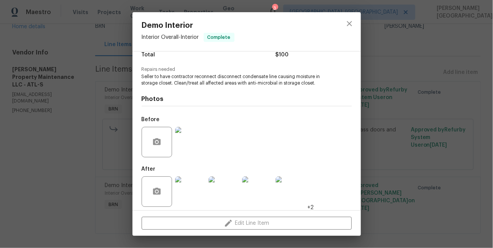
click at [411, 102] on div "Demo Interior Interior Overall - Interior Complete Vendor Glen Property Mainten…" at bounding box center [246, 124] width 493 height 248
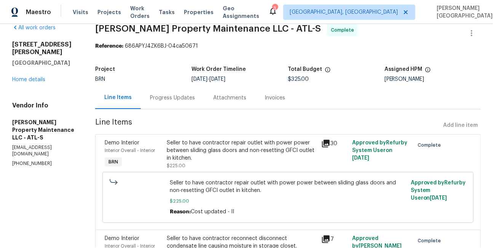
scroll to position [2, 0]
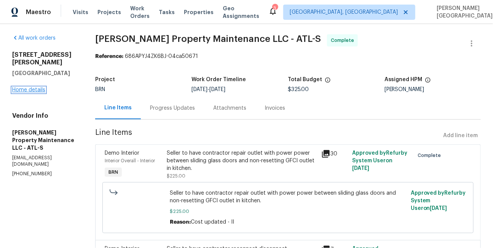
click at [32, 87] on link "Home details" at bounding box center [28, 89] width 33 height 5
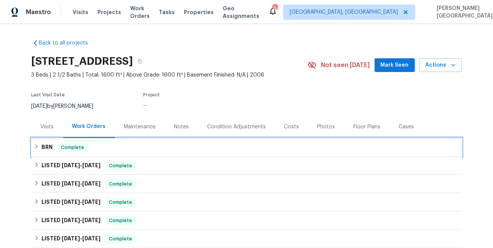
click at [51, 140] on div "BRN Complete" at bounding box center [247, 147] width 430 height 18
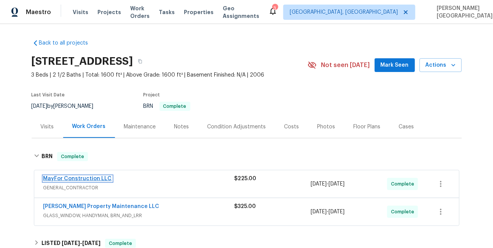
click at [89, 178] on link "MayFor Construction LLC" at bounding box center [77, 178] width 68 height 5
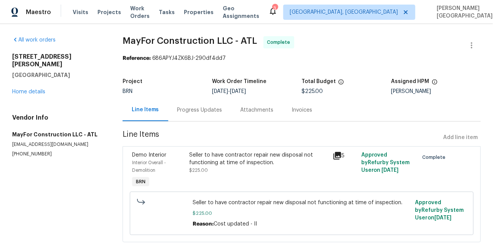
click at [131, 40] on span "MayFor Construction LLC - ATL" at bounding box center [190, 40] width 135 height 9
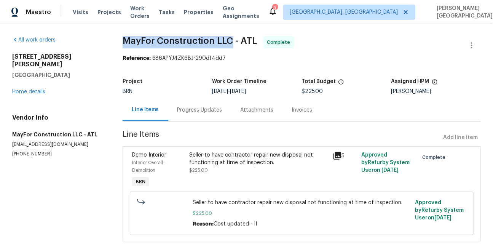
click at [222, 42] on span "MayFor Construction LLC - ATL" at bounding box center [190, 40] width 135 height 9
copy span "MayFor Construction LLC"
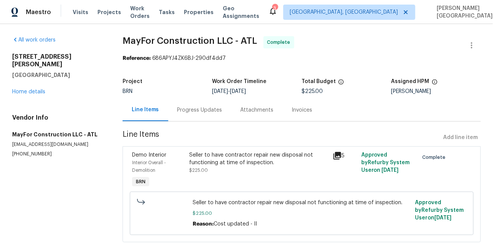
click at [208, 162] on div "Seller to have contractor repair new disposal not functioning at time of inspec…" at bounding box center [258, 158] width 138 height 15
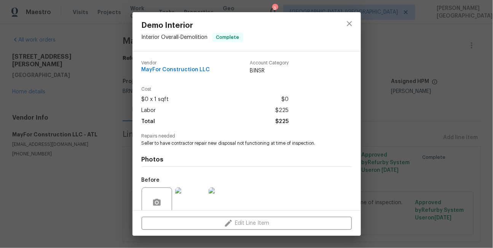
click at [200, 144] on span "Seller to have contractor repair new disposal not functioning at time of inspec…" at bounding box center [236, 143] width 189 height 6
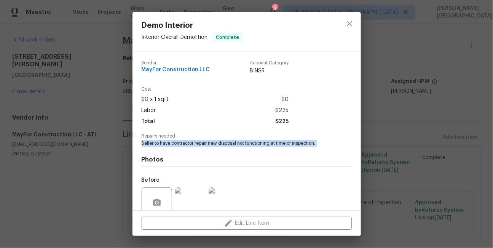
click at [200, 144] on span "Seller to have contractor repair new disposal not functioning at time of inspec…" at bounding box center [236, 143] width 189 height 6
copy span "Seller to have contractor repair new disposal not functioning at time of inspec…"
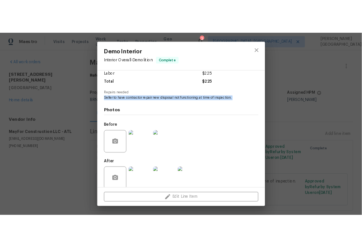
scroll to position [65, 0]
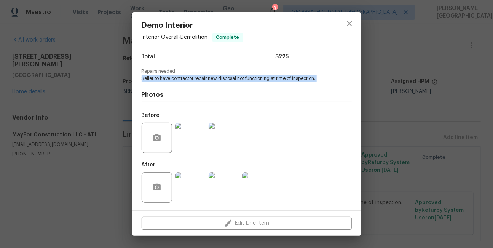
click at [187, 142] on img at bounding box center [190, 138] width 30 height 30
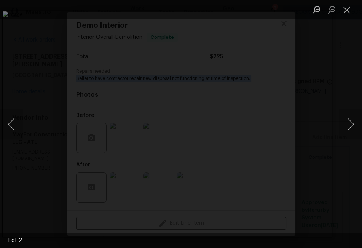
click at [224, 29] on div "Lightbox" at bounding box center [181, 124] width 362 height 248
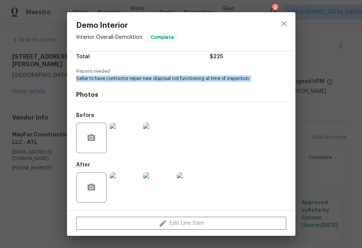
click at [157, 180] on img at bounding box center [158, 187] width 30 height 30
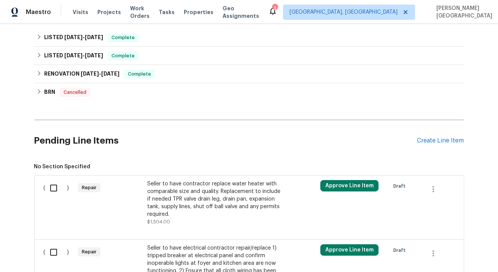
scroll to position [326, 0]
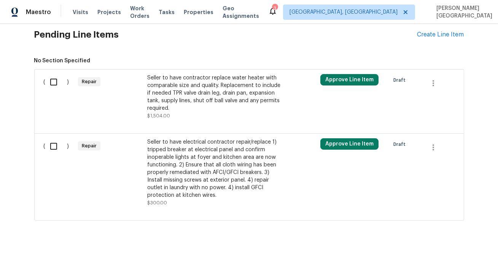
click at [178, 169] on div "Seller to have electrical contractor repair/replace 1) tripped breaker at elect…" at bounding box center [214, 168] width 134 height 61
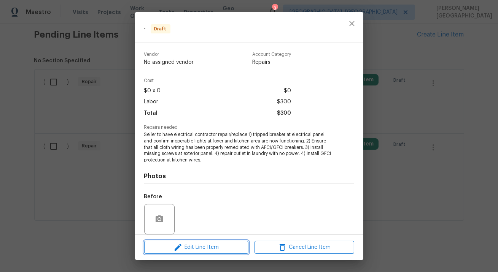
click at [197, 248] on span "Edit Line Item" at bounding box center [196, 248] width 100 height 10
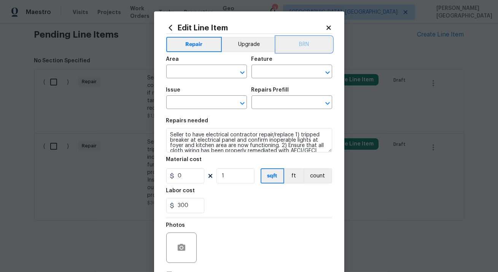
click at [308, 51] on button "BRN" at bounding box center [304, 44] width 56 height 15
click at [194, 73] on input "text" at bounding box center [195, 73] width 59 height 12
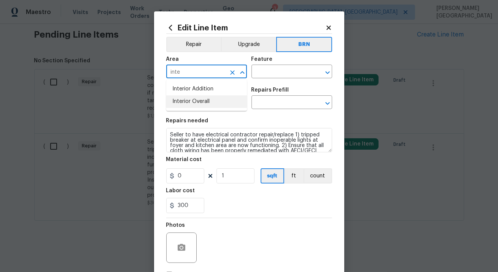
click at [200, 99] on li "Interior Overall" at bounding box center [206, 101] width 81 height 13
type input "Interior Overall"
click at [262, 68] on input "text" at bounding box center [280, 73] width 59 height 12
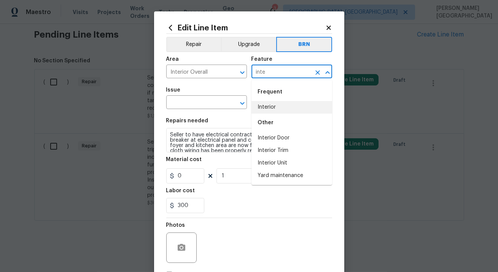
click at [274, 104] on li "Interior" at bounding box center [291, 107] width 81 height 13
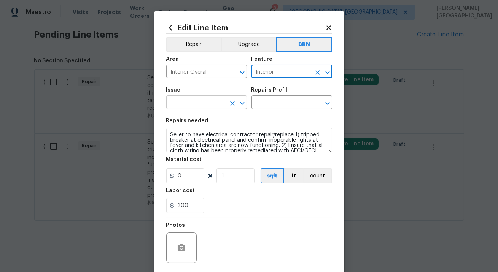
type input "Interior"
click at [185, 106] on input "text" at bounding box center [195, 103] width 59 height 12
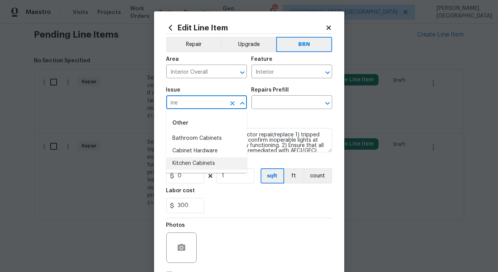
click at [191, 162] on li "Kitchen Cabinets" at bounding box center [206, 164] width 81 height 13
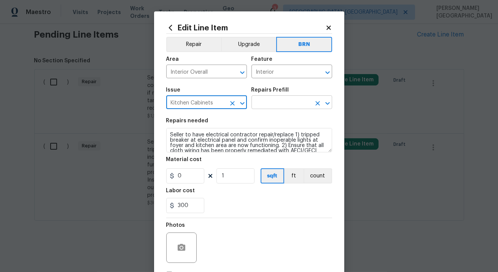
type input "Kitchen Cabinets"
click at [275, 107] on input "text" at bounding box center [280, 103] width 59 height 12
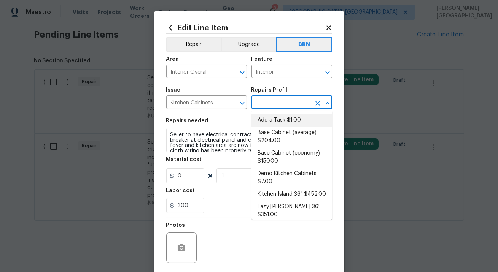
click at [272, 123] on li "Add a Task $1.00" at bounding box center [291, 120] width 81 height 13
type input "Cabinets"
type input "Add a Task $1.00"
type textarea "HPM to detail"
type input "1"
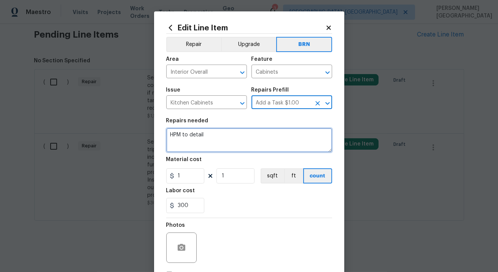
click at [223, 144] on textarea "HPM to detail" at bounding box center [249, 140] width 166 height 24
paste textarea "Seller to have electrical contractor repair/replace 1) tripped breaker at elect…"
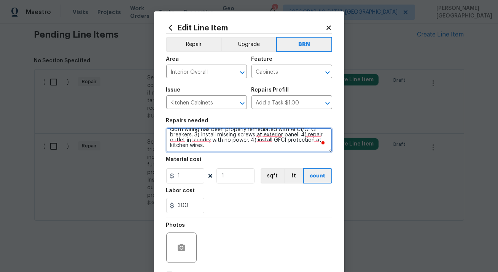
scroll to position [23, 0]
type textarea "Seller to have electrical contractor repair/replace 1) tripped breaker at elect…"
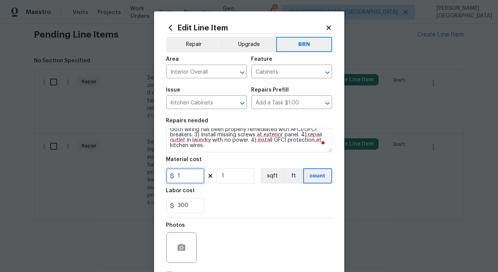
click at [181, 178] on input "1" at bounding box center [185, 176] width 38 height 15
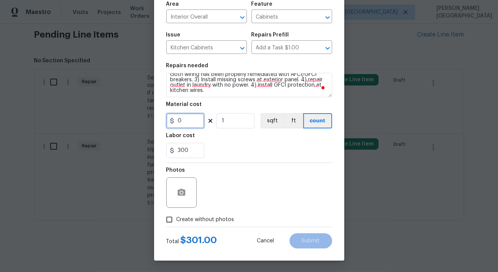
type input "0"
click at [181, 192] on circle "button" at bounding box center [181, 193] width 2 height 2
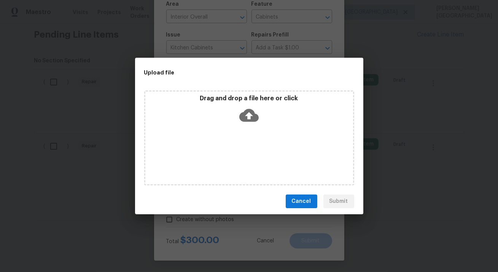
click at [181, 192] on div "Cancel Submit" at bounding box center [249, 202] width 228 height 26
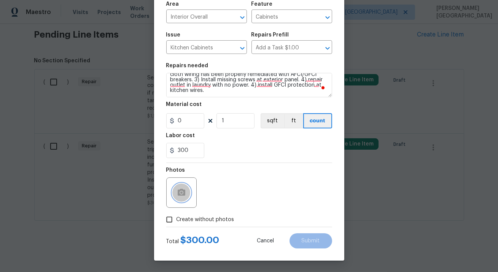
click at [178, 190] on icon "button" at bounding box center [182, 192] width 8 height 7
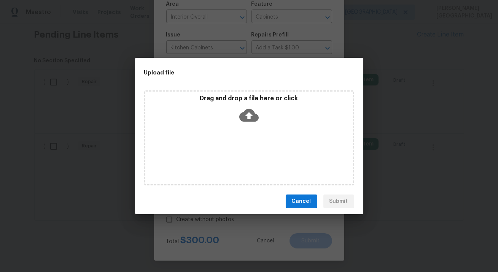
click at [244, 117] on icon at bounding box center [248, 115] width 19 height 13
click at [245, 117] on icon at bounding box center [248, 115] width 19 height 13
click at [252, 113] on icon at bounding box center [248, 115] width 19 height 13
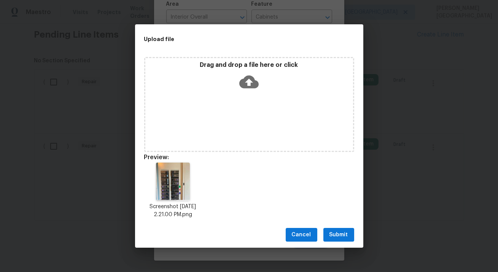
click at [343, 231] on span "Submit" at bounding box center [338, 236] width 19 height 10
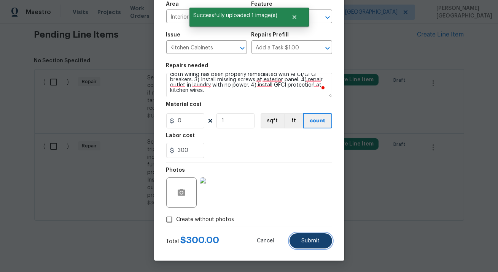
click at [310, 242] on span "Submit" at bounding box center [311, 242] width 18 height 6
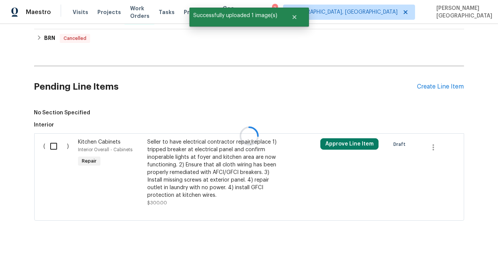
scroll to position [326, 0]
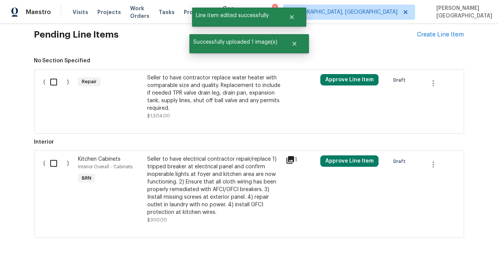
click at [170, 178] on div "Seller to have electrical contractor repair/replace 1) tripped breaker at elect…" at bounding box center [214, 186] width 134 height 61
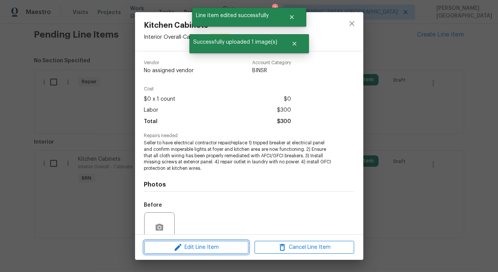
click at [211, 254] on button "Edit Line Item" at bounding box center [196, 247] width 104 height 13
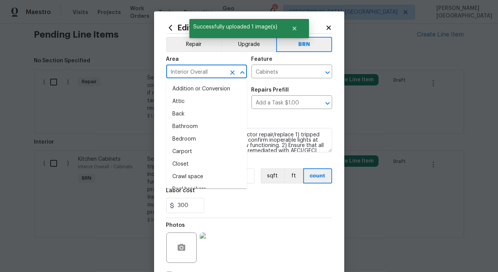
click at [201, 72] on input "Interior Overall" at bounding box center [195, 73] width 59 height 12
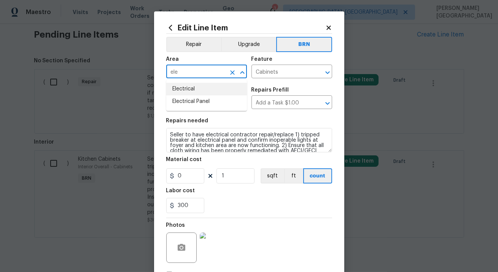
click at [210, 91] on li "Electrical" at bounding box center [206, 89] width 81 height 13
type input "Electrical"
click at [266, 72] on input "Cabinets" at bounding box center [280, 73] width 59 height 12
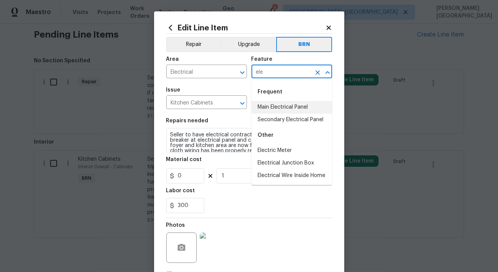
click at [278, 103] on li "Main Electrical Panel" at bounding box center [291, 107] width 81 height 13
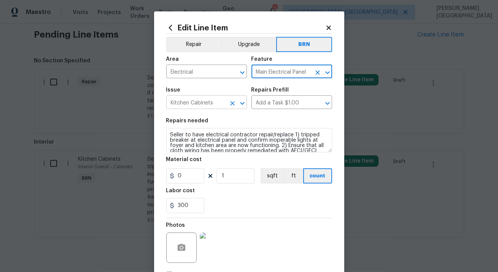
type input "Main Electrical Panel"
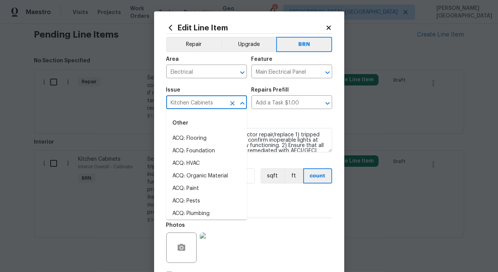
click at [218, 103] on input "Kitchen Cabinets" at bounding box center [195, 103] width 59 height 12
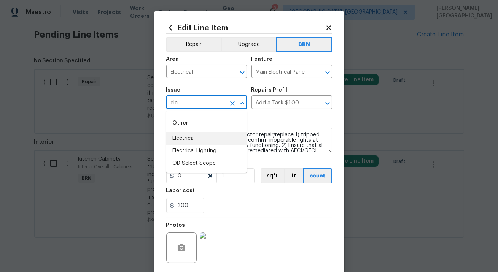
click at [220, 135] on li "Electrical" at bounding box center [206, 138] width 81 height 13
type input "Electrical"
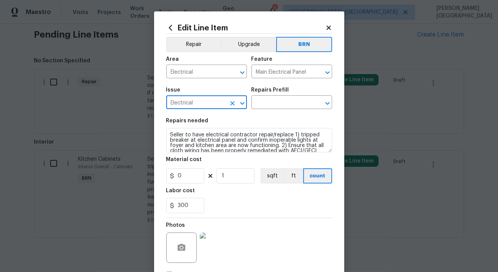
type input "Electrical"
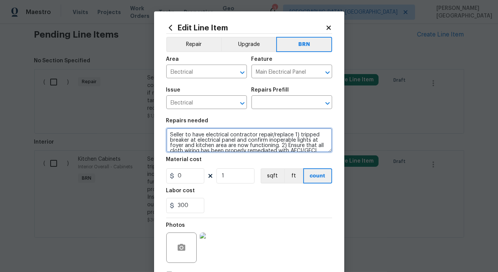
click at [234, 146] on textarea "Seller to have electrical contractor repair/replace 1) tripped breaker at elect…" at bounding box center [249, 140] width 166 height 24
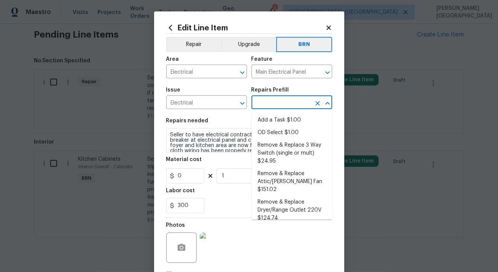
click at [259, 104] on input "text" at bounding box center [280, 103] width 59 height 12
click at [264, 116] on li "Add a Task $1.00" at bounding box center [291, 120] width 81 height 13
type input "Add a Task $1.00"
type textarea "HPM to detail"
type input "1"
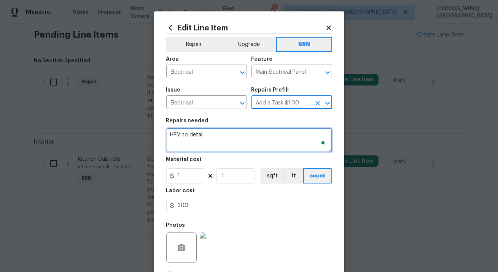
click at [237, 140] on textarea "HPM to detail" at bounding box center [249, 140] width 166 height 24
paste textarea "Seller to have electrical contractor repair/replace 1) tripped breaker at elect…"
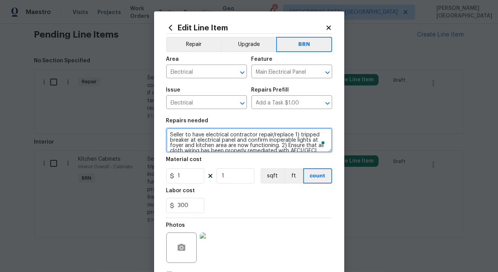
scroll to position [17, 0]
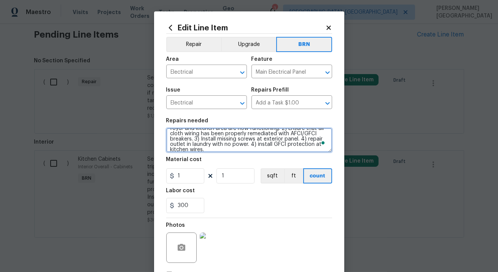
type textarea "Seller to have electrical contractor repair/replace 1) tripped breaker at elect…"
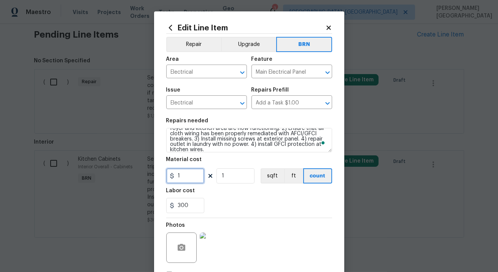
click at [194, 178] on input "1" at bounding box center [185, 176] width 38 height 15
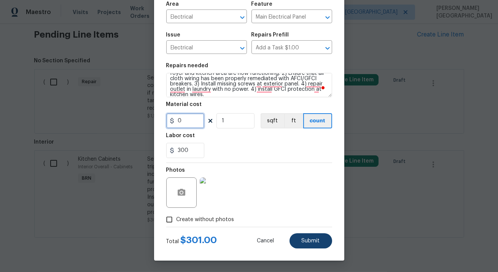
type input "0"
click at [302, 235] on button "Submit" at bounding box center [311, 241] width 43 height 15
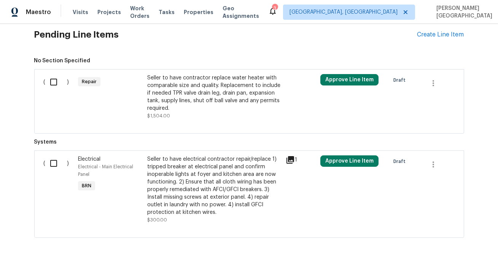
click at [188, 169] on div "Seller to have electrical contractor repair/replace 1) tripped breaker at elect…" at bounding box center [214, 186] width 134 height 61
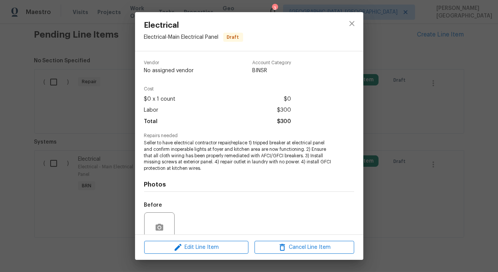
click at [160, 218] on div at bounding box center [159, 228] width 30 height 30
click at [162, 219] on div at bounding box center [159, 228] width 30 height 30
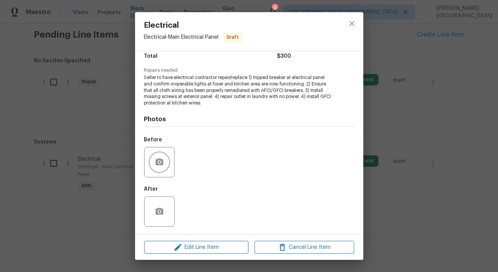
click at [159, 162] on circle "button" at bounding box center [159, 162] width 2 height 2
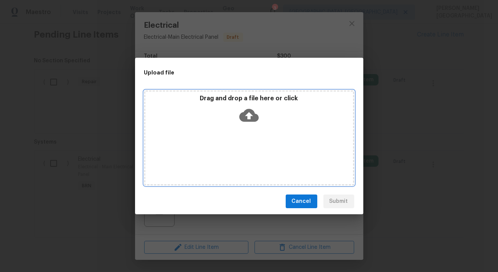
click at [245, 109] on icon at bounding box center [248, 115] width 19 height 19
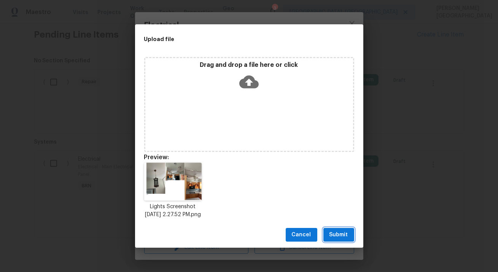
click at [340, 239] on span "Submit" at bounding box center [338, 236] width 19 height 10
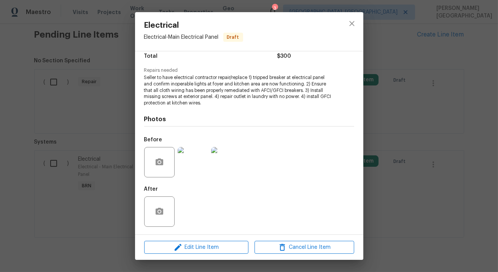
click at [483, 110] on div "Electrical Electrical - Main Electrical Panel Draft Vendor No assigned vendor A…" at bounding box center [249, 136] width 498 height 272
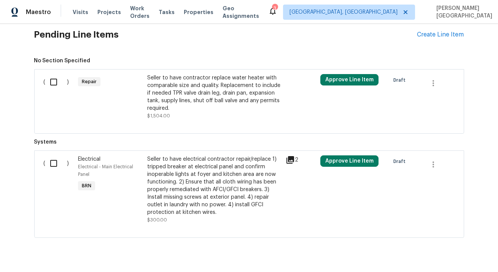
click at [164, 96] on div "Seller to have contractor replace water heater with comparable size and quality…" at bounding box center [214, 93] width 134 height 38
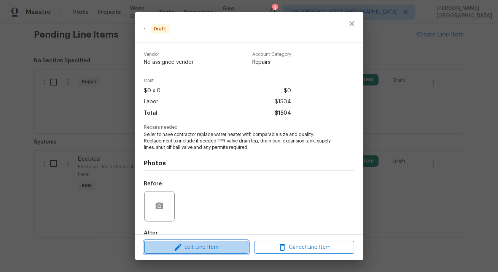
click at [190, 244] on span "Edit Line Item" at bounding box center [196, 248] width 100 height 10
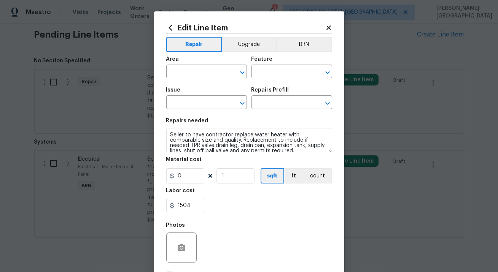
click at [304, 53] on div "Area ​ Feature ​" at bounding box center [249, 67] width 166 height 31
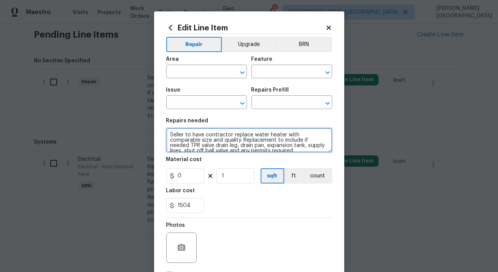
click at [193, 147] on textarea "Seller to have contractor replace water heater with comparable size and quality…" at bounding box center [249, 140] width 166 height 24
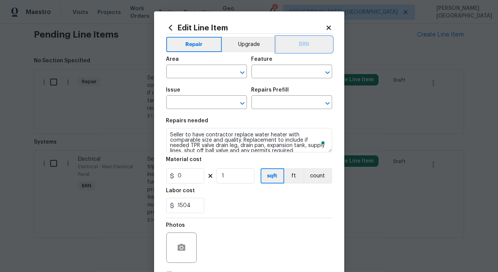
click at [301, 45] on button "BRN" at bounding box center [304, 44] width 56 height 15
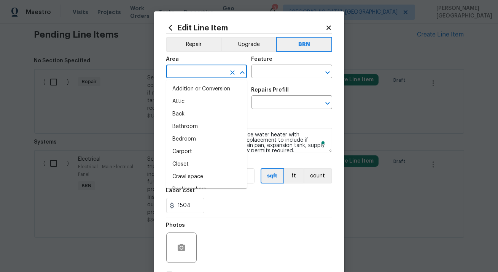
click at [213, 69] on input "text" at bounding box center [195, 73] width 59 height 12
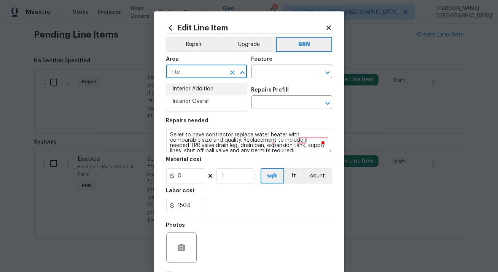
click at [227, 95] on li "Interior Overall" at bounding box center [206, 101] width 81 height 13
type input "Interior Overall"
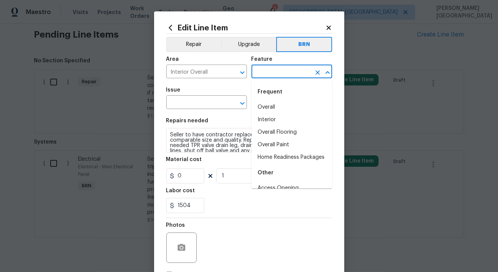
click at [263, 70] on input "text" at bounding box center [280, 73] width 59 height 12
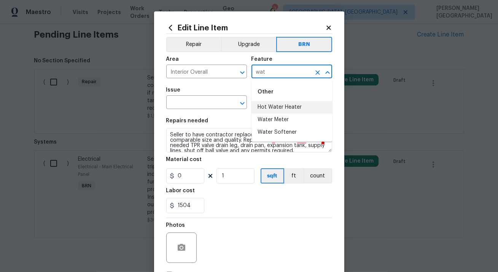
click at [283, 109] on li "Hot Water Heater" at bounding box center [291, 107] width 81 height 13
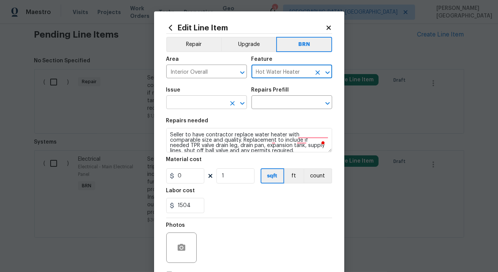
type input "Hot Water Heater"
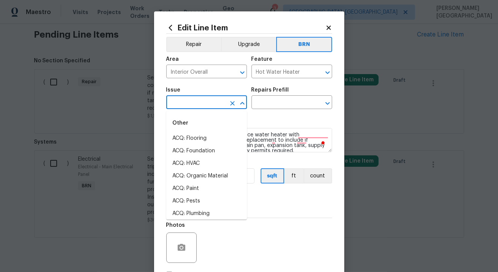
click at [189, 105] on input "text" at bounding box center [195, 103] width 59 height 12
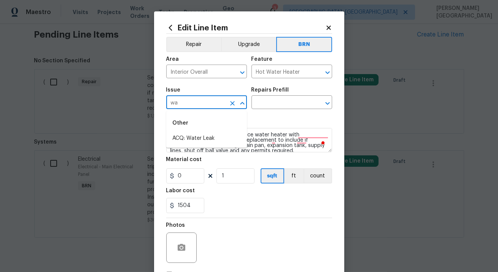
type input "w"
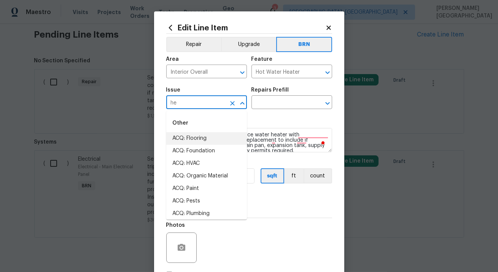
type input "h"
type input "i"
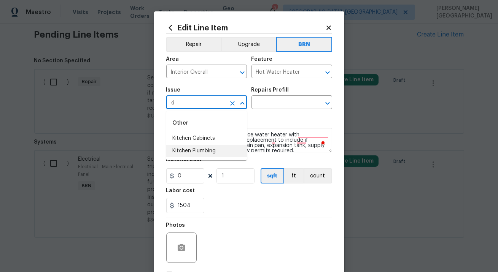
click at [201, 149] on li "Kitchen Plumbing" at bounding box center [206, 151] width 81 height 13
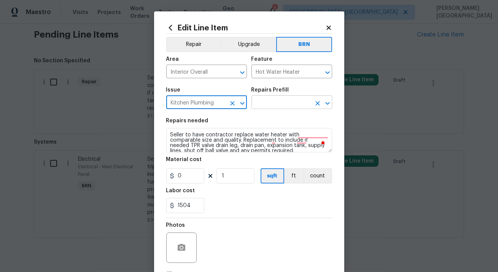
type input "Kitchen Plumbing"
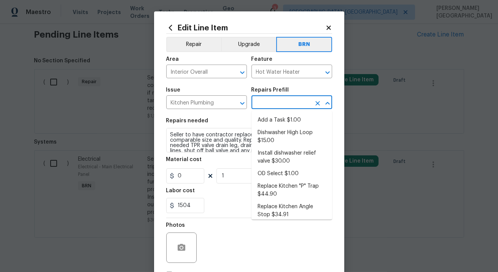
click at [258, 97] on input "text" at bounding box center [280, 103] width 59 height 12
click at [266, 126] on li "Add a Task $1.00" at bounding box center [291, 120] width 81 height 13
type input "Plumbing"
type input "Add a Task $1.00"
type textarea "HPM to detail"
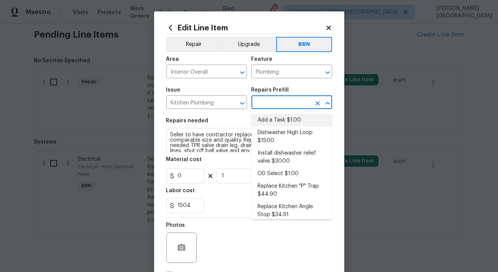
type input "1"
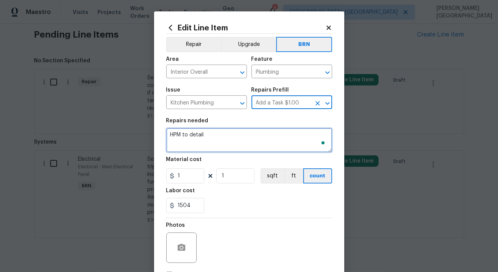
click at [246, 131] on textarea "HPM to detail" at bounding box center [249, 140] width 166 height 24
paste textarea "Seller to have contractor replace water heater with comparable size and quality…"
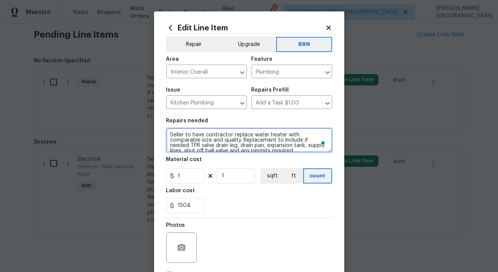
scroll to position [2, 0]
type textarea "Seller to have contractor replace water heater with comparable size and quality…"
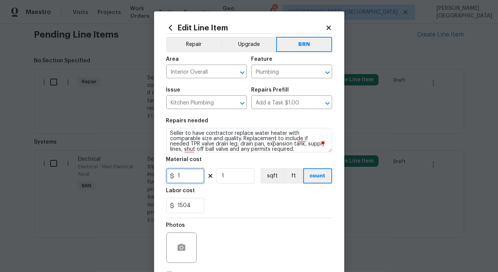
click at [192, 175] on input "1" at bounding box center [185, 176] width 38 height 15
type input "0"
click at [185, 245] on icon "button" at bounding box center [181, 247] width 9 height 9
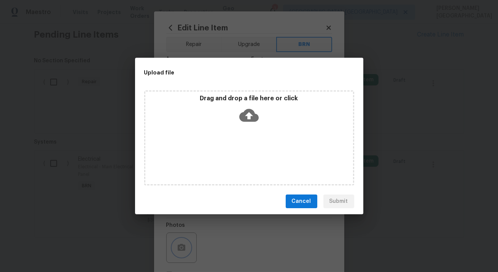
click at [252, 225] on div "Upload file Drag and drop a file here or click Cancel Submit" at bounding box center [249, 136] width 498 height 272
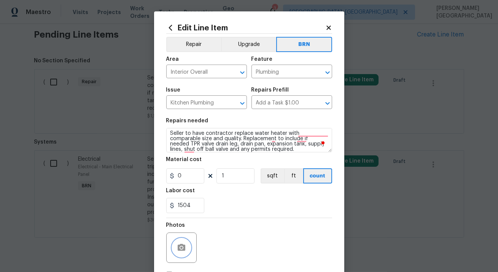
scroll to position [55, 0]
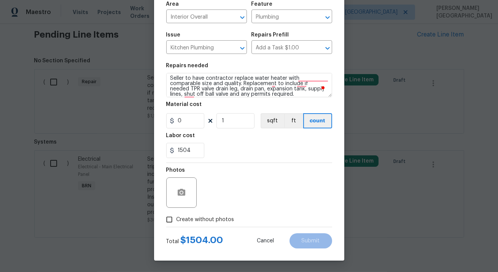
click at [189, 214] on label "Create without photos" at bounding box center [198, 220] width 72 height 14
click at [177, 214] on input "Create without photos" at bounding box center [169, 220] width 14 height 14
checkbox input "true"
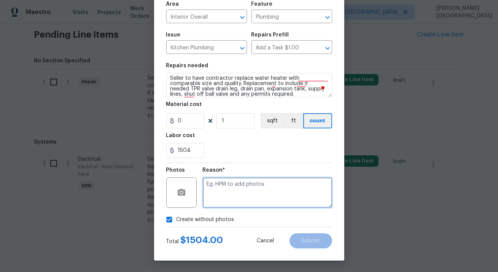
click at [225, 191] on textarea at bounding box center [267, 193] width 129 height 30
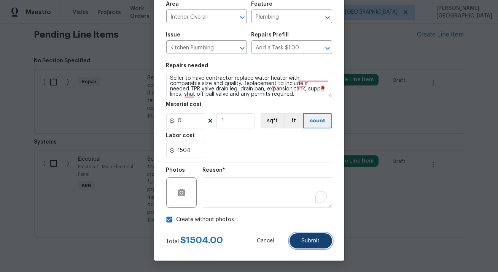
click at [318, 241] on span "Submit" at bounding box center [311, 242] width 18 height 6
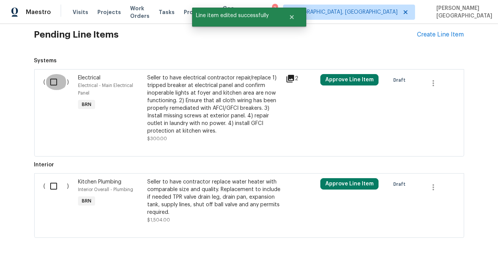
click at [46, 75] on input "checkbox" at bounding box center [57, 82] width 22 height 16
checkbox input "true"
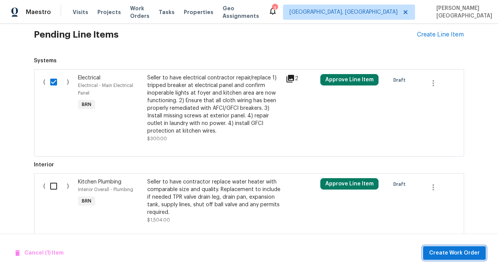
click at [444, 251] on span "Create Work Order" at bounding box center [454, 254] width 51 height 10
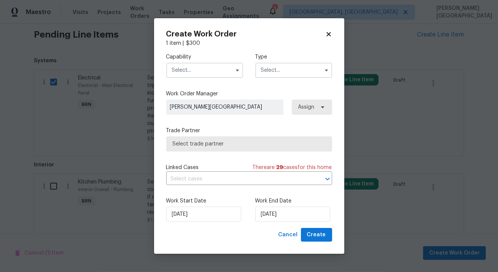
click at [204, 69] on input "text" at bounding box center [204, 70] width 77 height 15
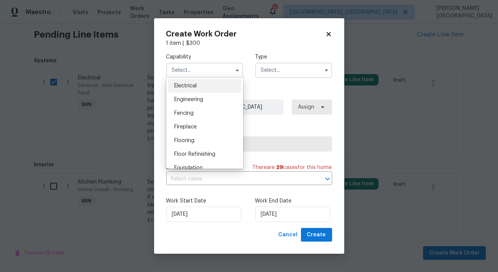
click at [192, 80] on div "Electrical" at bounding box center [204, 86] width 73 height 14
type input "Electrical"
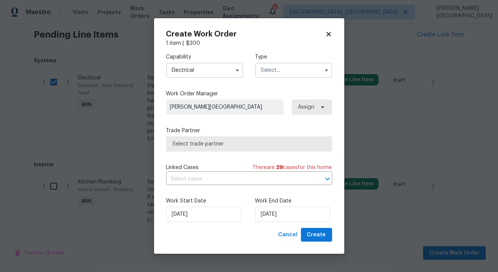
click at [295, 66] on input "text" at bounding box center [293, 70] width 77 height 15
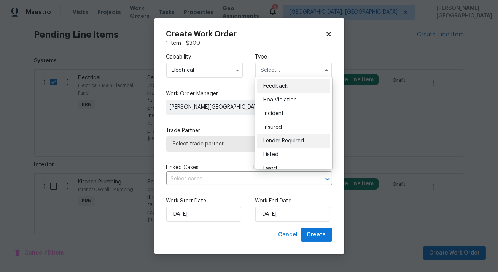
scroll to position [90, 0]
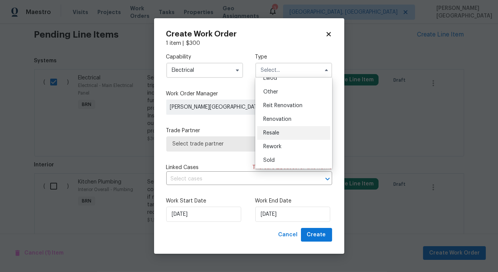
click at [274, 132] on span "Resale" at bounding box center [271, 132] width 16 height 5
type input "Resale"
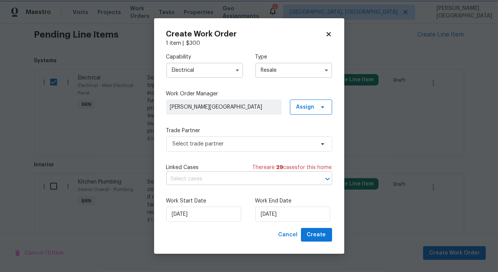
scroll to position [0, 0]
click at [265, 220] on input "[DATE]" at bounding box center [292, 214] width 75 height 15
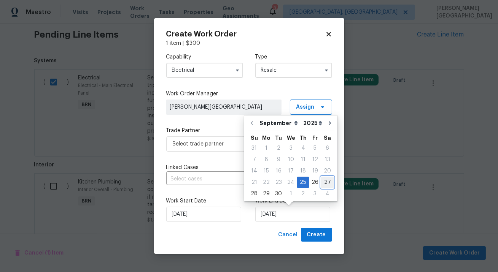
click at [326, 182] on div "27" at bounding box center [327, 182] width 13 height 11
click at [278, 215] on input "9/27/2025" at bounding box center [292, 214] width 75 height 15
click at [256, 193] on div "28" at bounding box center [254, 194] width 12 height 11
type input "[DATE]"
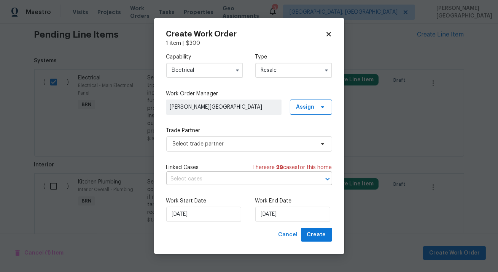
click at [223, 177] on input "text" at bounding box center [238, 179] width 145 height 12
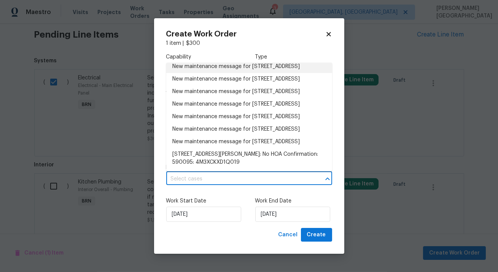
scroll to position [113, 0]
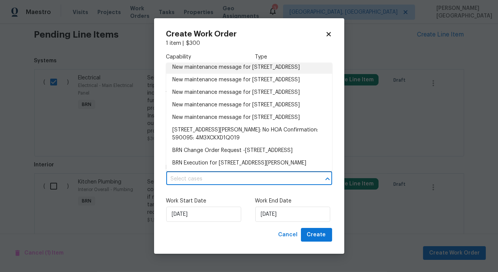
checkbox input "false"
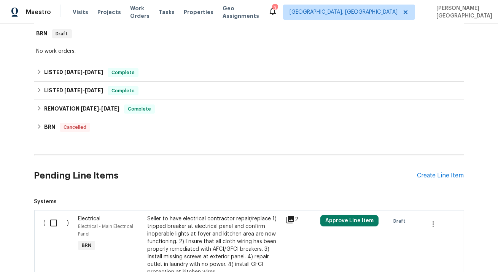
scroll to position [343, 0]
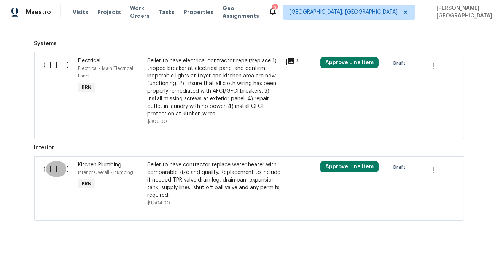
click at [55, 170] on input "checkbox" at bounding box center [57, 169] width 22 height 16
checkbox input "true"
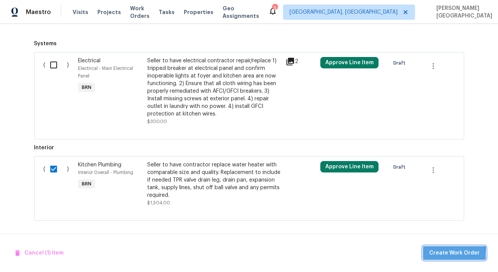
click at [457, 256] on span "Create Work Order" at bounding box center [454, 254] width 51 height 10
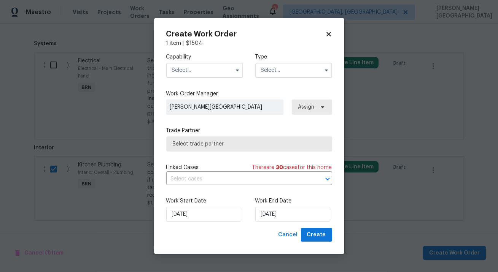
click at [197, 70] on input "text" at bounding box center [204, 70] width 77 height 15
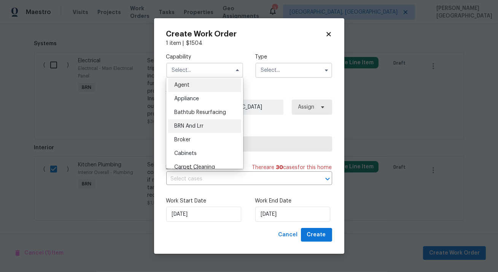
scroll to position [0, 0]
click at [208, 128] on div "BRN And Lrr" at bounding box center [204, 128] width 73 height 14
type input "BRN And Lrr"
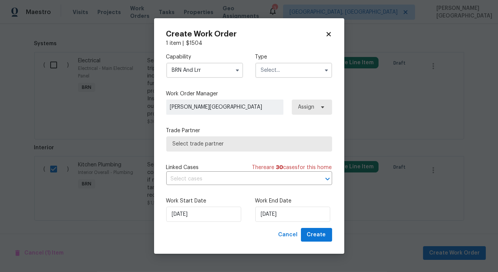
click at [268, 68] on input "text" at bounding box center [293, 70] width 77 height 15
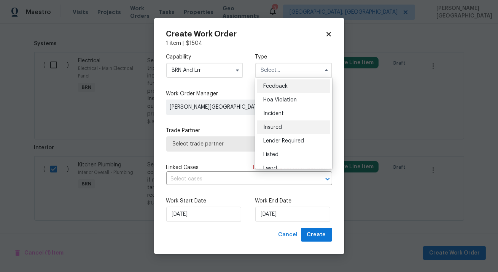
scroll to position [90, 0]
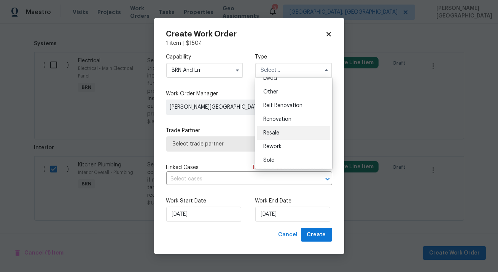
click at [279, 130] on div "Resale" at bounding box center [293, 133] width 73 height 14
type input "Resale"
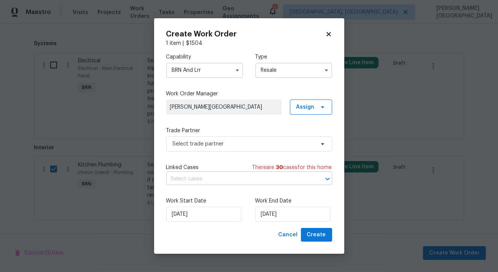
click at [200, 182] on input "text" at bounding box center [238, 179] width 145 height 12
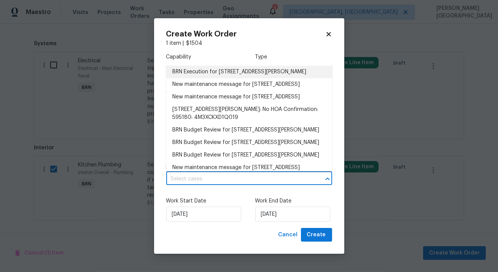
click at [214, 68] on li "BRN Execution for [STREET_ADDRESS][PERSON_NAME]" at bounding box center [249, 72] width 166 height 13
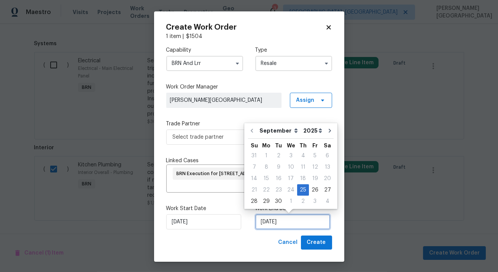
click at [267, 227] on input "[DATE]" at bounding box center [292, 222] width 75 height 15
click at [252, 202] on div "28" at bounding box center [254, 201] width 12 height 11
type input "[DATE]"
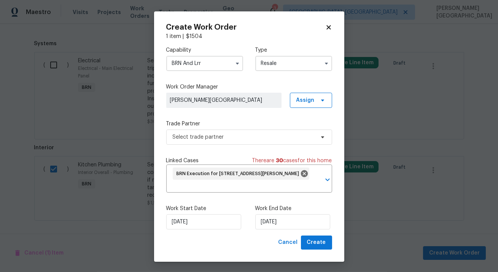
click at [212, 127] on label "Trade Partner" at bounding box center [249, 124] width 166 height 8
click at [213, 139] on span "Select trade partner" at bounding box center [244, 138] width 142 height 8
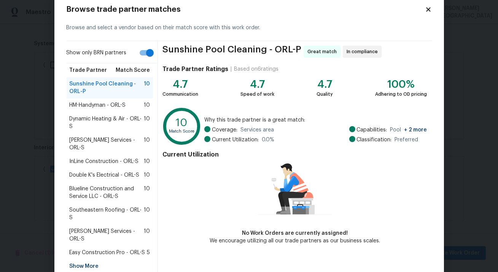
scroll to position [19, 0]
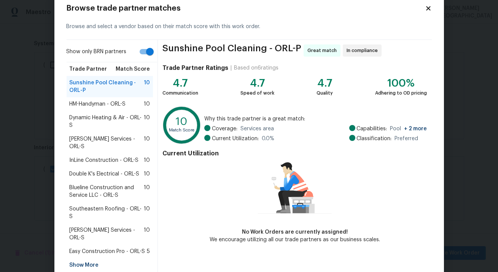
click at [82, 184] on span "Blueline Construction and Service LLC - ORL-S" at bounding box center [107, 191] width 75 height 15
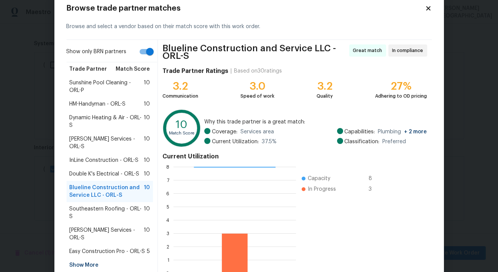
scroll to position [66, 0]
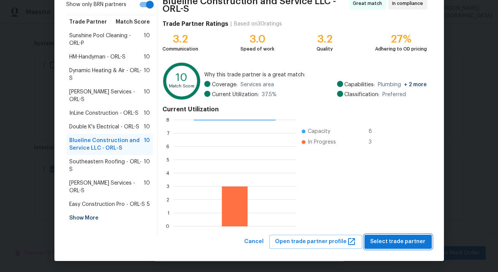
click at [397, 237] on span "Select trade partner" at bounding box center [398, 242] width 55 height 10
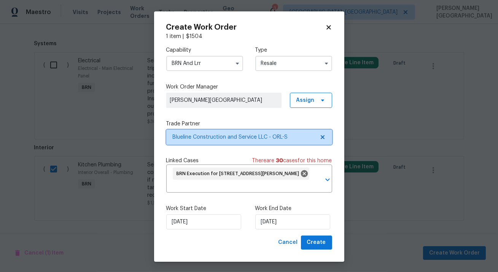
scroll to position [0, 0]
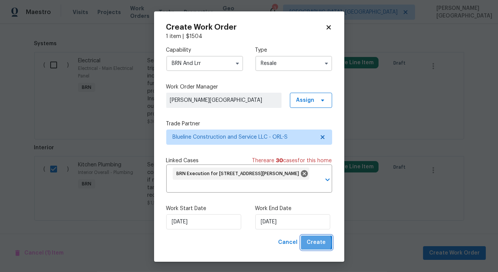
click at [304, 243] on button "Create" at bounding box center [316, 243] width 31 height 14
checkbox input "false"
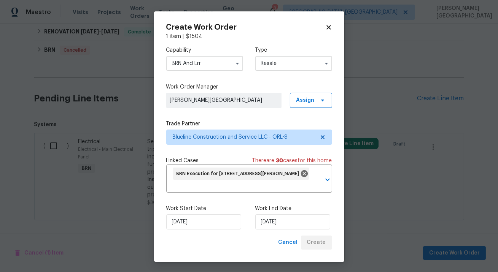
scroll to position [281, 0]
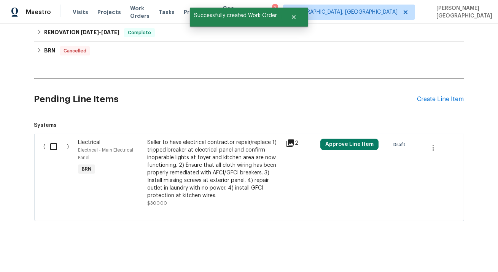
click at [102, 107] on h2 "Pending Line Items" at bounding box center [225, 99] width 383 height 35
click at [56, 142] on input "checkbox" at bounding box center [57, 147] width 22 height 16
checkbox input "true"
click at [454, 253] on span "Create Work Order" at bounding box center [454, 254] width 51 height 10
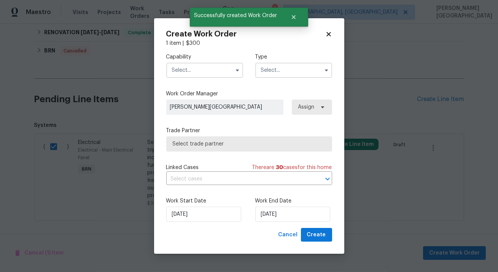
click at [197, 74] on input "text" at bounding box center [204, 70] width 77 height 15
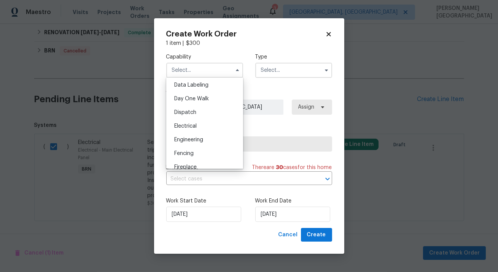
scroll to position [190, 0]
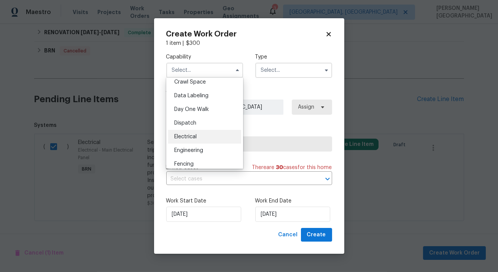
click at [195, 134] on div "Electrical" at bounding box center [204, 137] width 73 height 14
type input "Electrical"
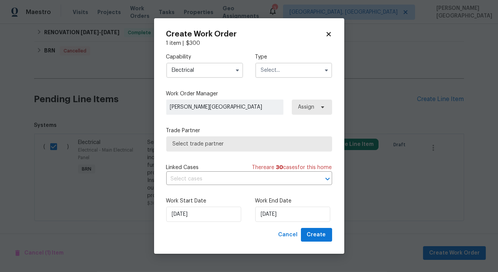
click at [290, 60] on div "Type" at bounding box center [293, 65] width 77 height 25
click at [290, 65] on input "text" at bounding box center [293, 70] width 77 height 15
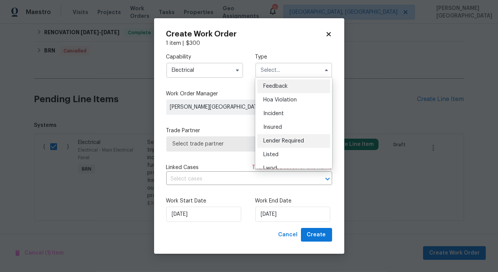
scroll to position [90, 0]
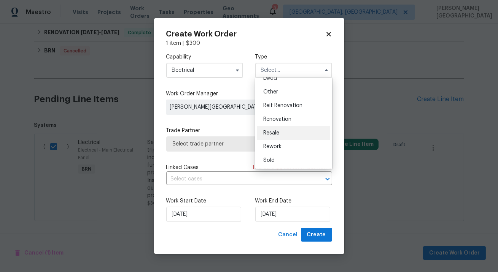
click at [277, 132] on span "Resale" at bounding box center [271, 132] width 16 height 5
type input "Resale"
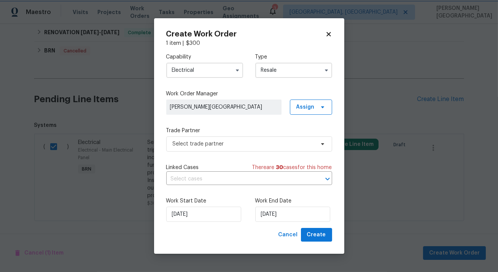
scroll to position [0, 0]
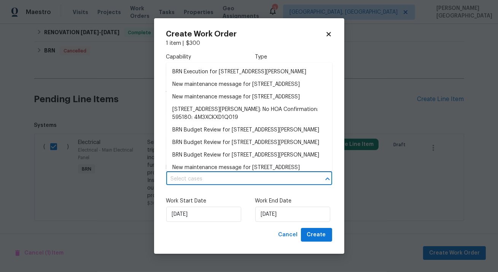
click at [191, 183] on input "text" at bounding box center [238, 179] width 145 height 12
click at [207, 70] on li "BRN Execution for [STREET_ADDRESS][PERSON_NAME]" at bounding box center [249, 72] width 166 height 13
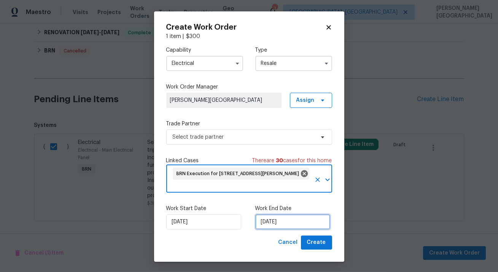
click at [277, 229] on input "[DATE]" at bounding box center [292, 222] width 75 height 15
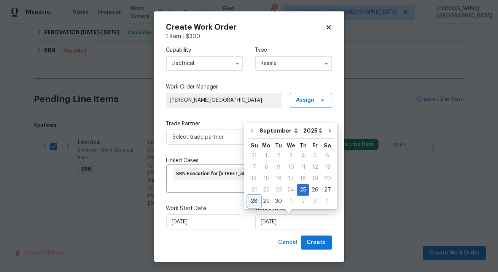
click at [255, 202] on div "28" at bounding box center [254, 201] width 12 height 11
type input "[DATE]"
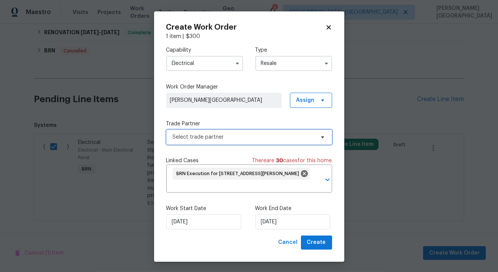
click at [217, 134] on span "Select trade partner" at bounding box center [244, 138] width 142 height 8
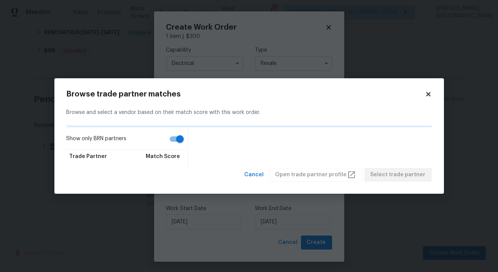
click at [171, 144] on input "Show only BRN partners" at bounding box center [179, 139] width 43 height 14
click at [171, 144] on input "Show only BRN partners" at bounding box center [172, 139] width 43 height 14
checkbox input "true"
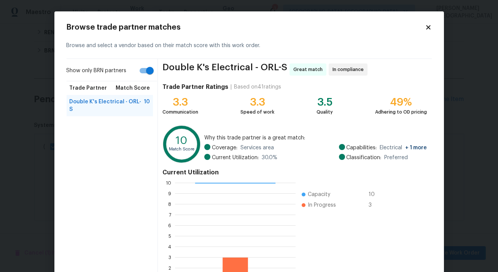
scroll to position [63, 0]
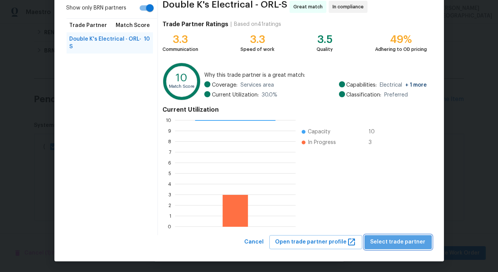
click at [406, 239] on span "Select trade partner" at bounding box center [398, 243] width 55 height 10
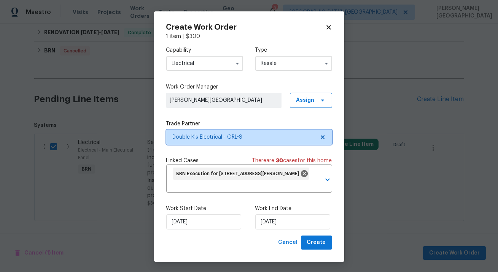
scroll to position [0, 0]
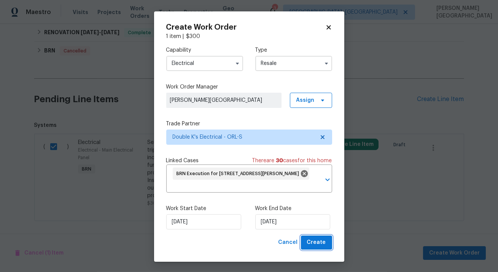
click at [321, 248] on button "Create" at bounding box center [316, 243] width 31 height 14
checkbox input "false"
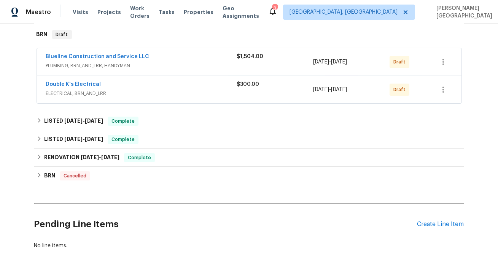
scroll to position [169, 0]
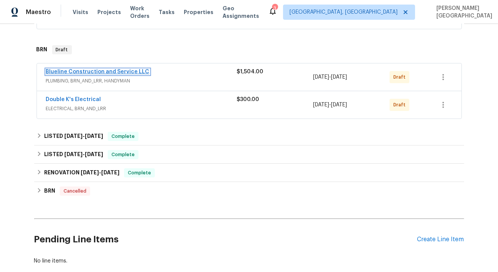
click at [66, 71] on link "Blueline Construction and Service LLC" at bounding box center [97, 71] width 103 height 5
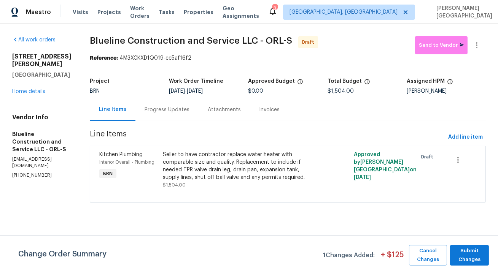
click at [164, 110] on div "Progress Updates" at bounding box center [167, 110] width 45 height 8
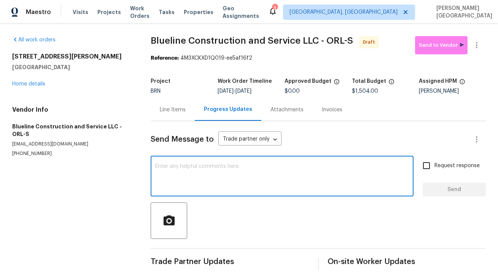
click at [177, 167] on textarea at bounding box center [282, 177] width 254 height 27
paste textarea "This is [PERSON_NAME] from Opendoor. Please confirm receipt of the work order d…"
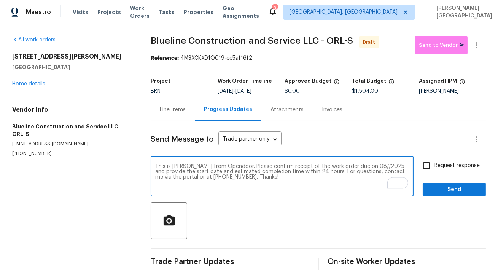
click at [355, 166] on textarea "This is [PERSON_NAME] from Opendoor. Please confirm receipt of the work order d…" at bounding box center [282, 177] width 254 height 27
type textarea "This is [PERSON_NAME] from Opendoor. Please confirm receipt of the work order d…"
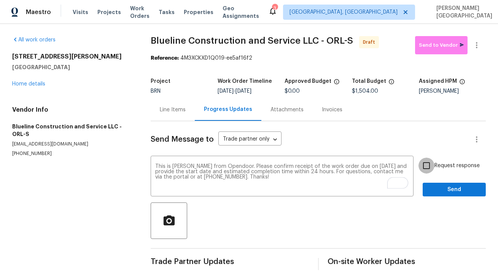
click at [434, 165] on input "Request response" at bounding box center [426, 166] width 16 height 16
checkbox input "true"
click at [446, 190] on span "Send" at bounding box center [454, 190] width 51 height 10
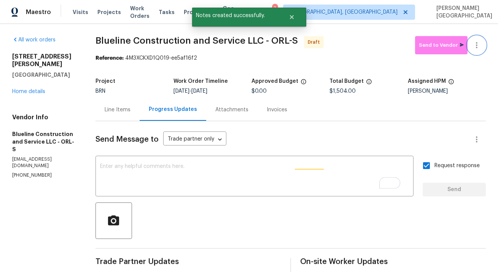
click at [479, 43] on icon "button" at bounding box center [476, 45] width 9 height 9
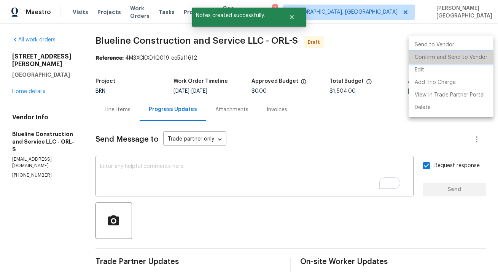
click at [474, 58] on li "Confirm and Send to Vendor" at bounding box center [451, 57] width 85 height 13
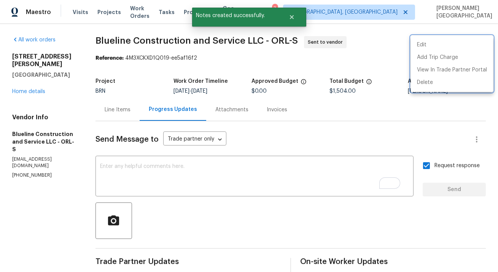
click at [31, 89] on div at bounding box center [249, 136] width 498 height 272
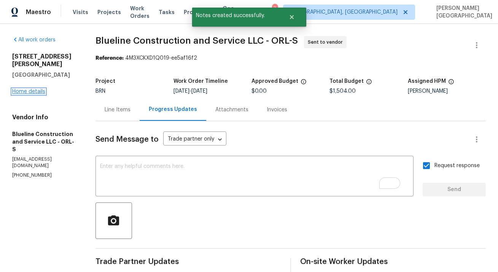
click at [40, 89] on link "Home details" at bounding box center [28, 91] width 33 height 5
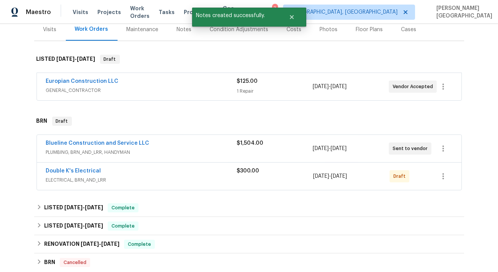
scroll to position [122, 0]
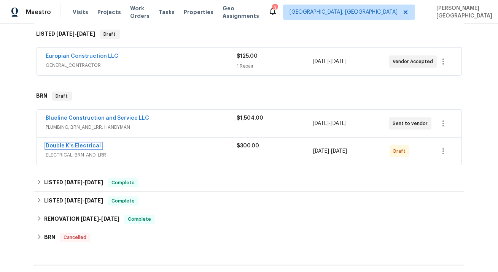
click at [75, 144] on link "Double K's Electrical" at bounding box center [73, 145] width 55 height 5
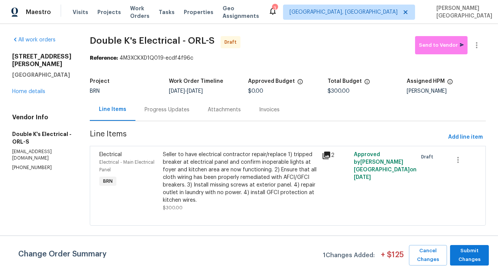
click at [177, 110] on div "Progress Updates" at bounding box center [167, 110] width 45 height 8
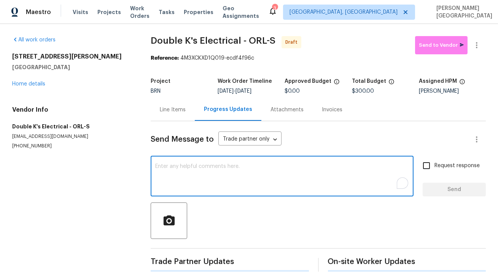
click at [178, 169] on textarea "To enrich screen reader interactions, please activate Accessibility in Grammarl…" at bounding box center [282, 177] width 254 height 27
type textarea "v"
paste textarea "This is [PERSON_NAME] from Opendoor. Please confirm receipt of the work order d…"
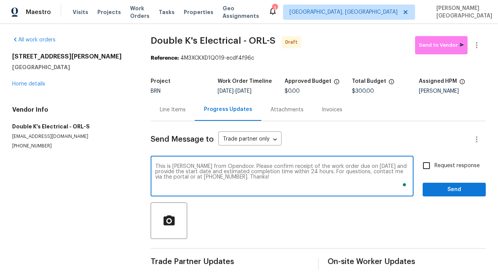
type textarea "This is [PERSON_NAME] from Opendoor. Please confirm receipt of the work order d…"
click at [439, 162] on span "Request response" at bounding box center [456, 166] width 45 height 8
click at [434, 162] on input "Request response" at bounding box center [426, 166] width 16 height 16
checkbox input "true"
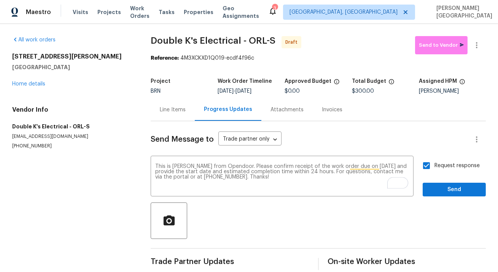
click at [439, 181] on div "Request response Send" at bounding box center [454, 177] width 63 height 39
click at [439, 186] on span "Send" at bounding box center [454, 190] width 51 height 10
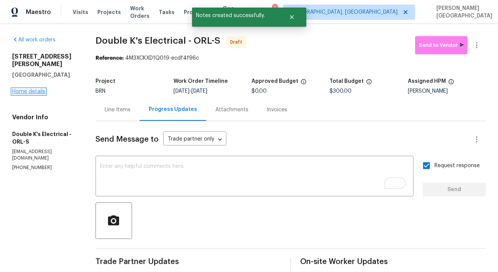
click at [39, 89] on link "Home details" at bounding box center [28, 91] width 33 height 5
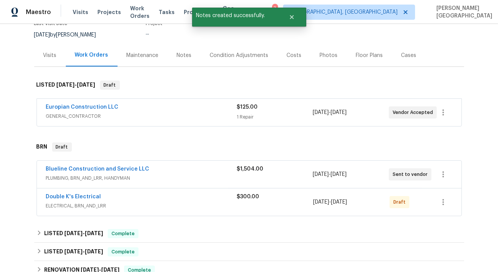
scroll to position [102, 0]
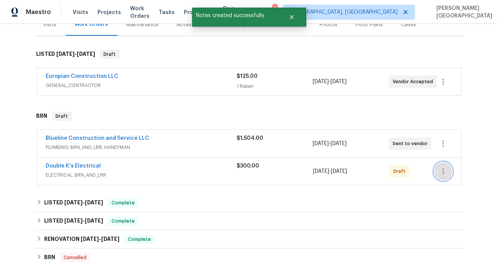
click at [445, 170] on icon "button" at bounding box center [443, 171] width 9 height 9
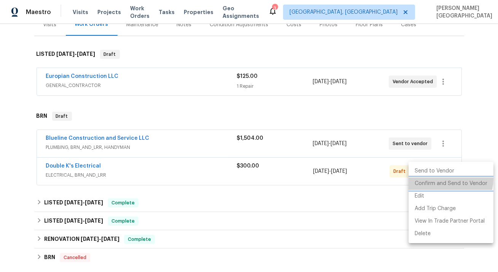
click at [441, 179] on li "Confirm and Send to Vendor" at bounding box center [451, 184] width 85 height 13
